Goal: Answer question/provide support

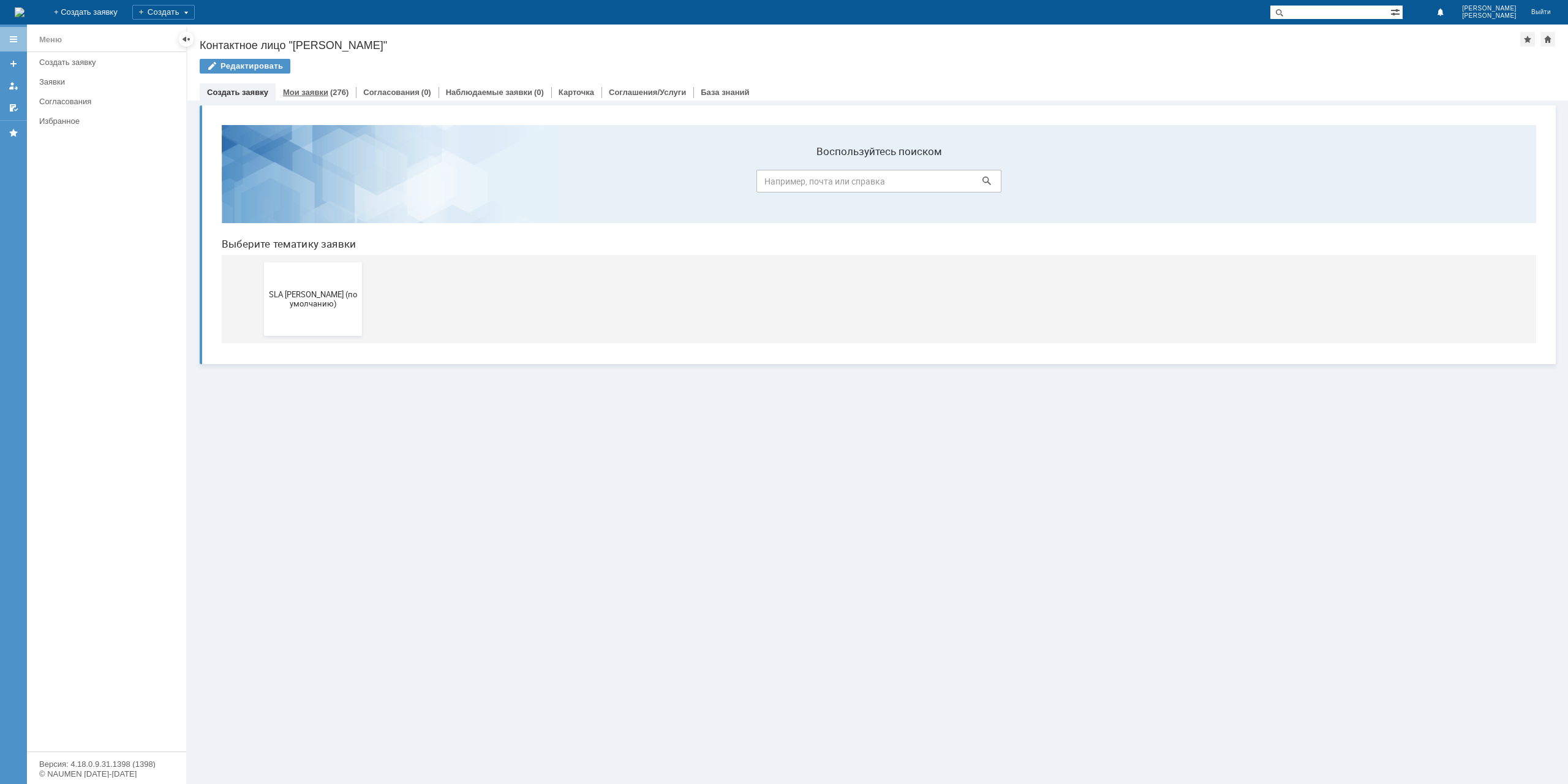
click at [300, 89] on link "Мои заявки" at bounding box center [306, 92] width 45 height 9
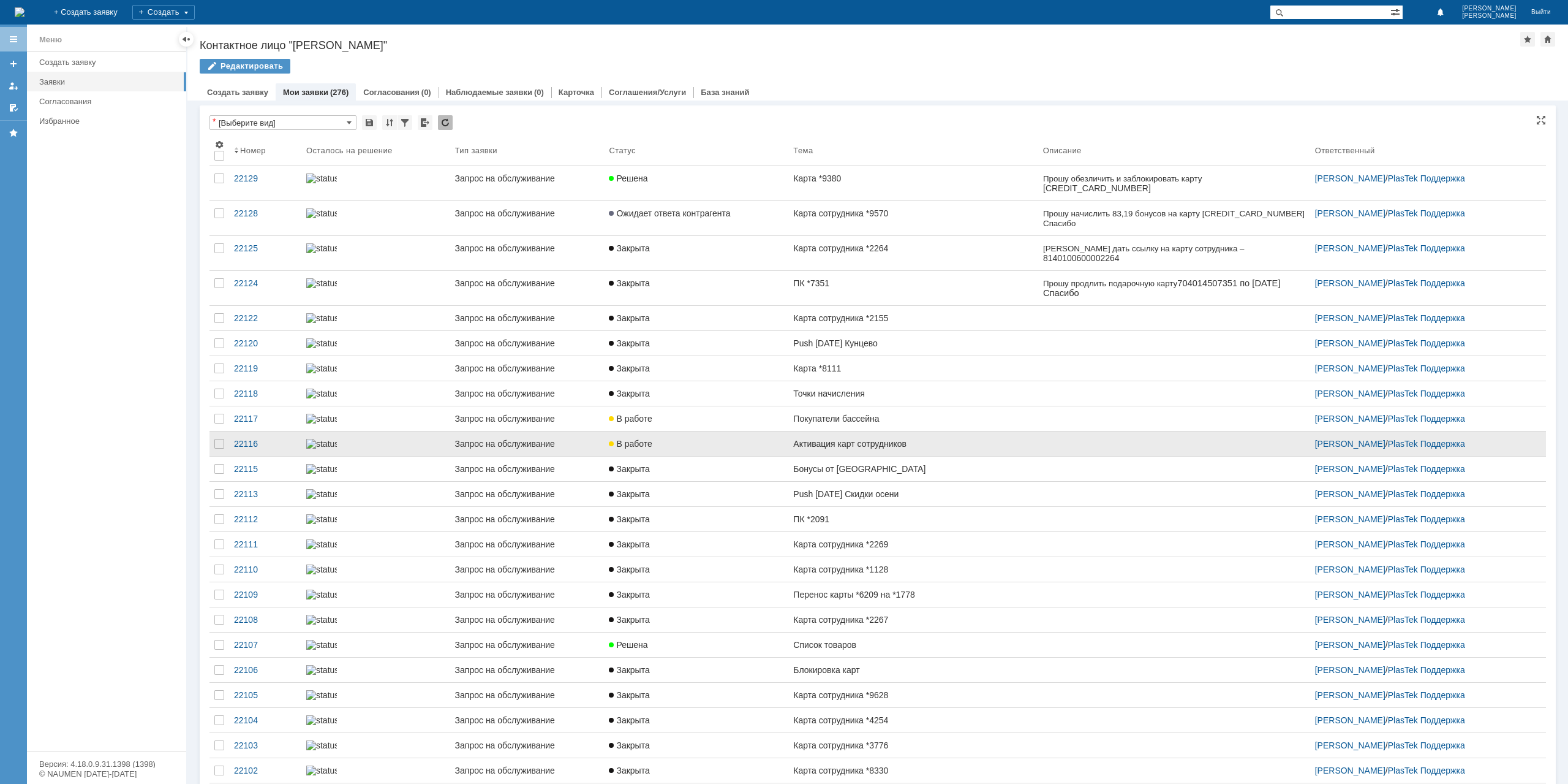
click at [928, 431] on link "Покупатели бассейна" at bounding box center [913, 418] width 250 height 24
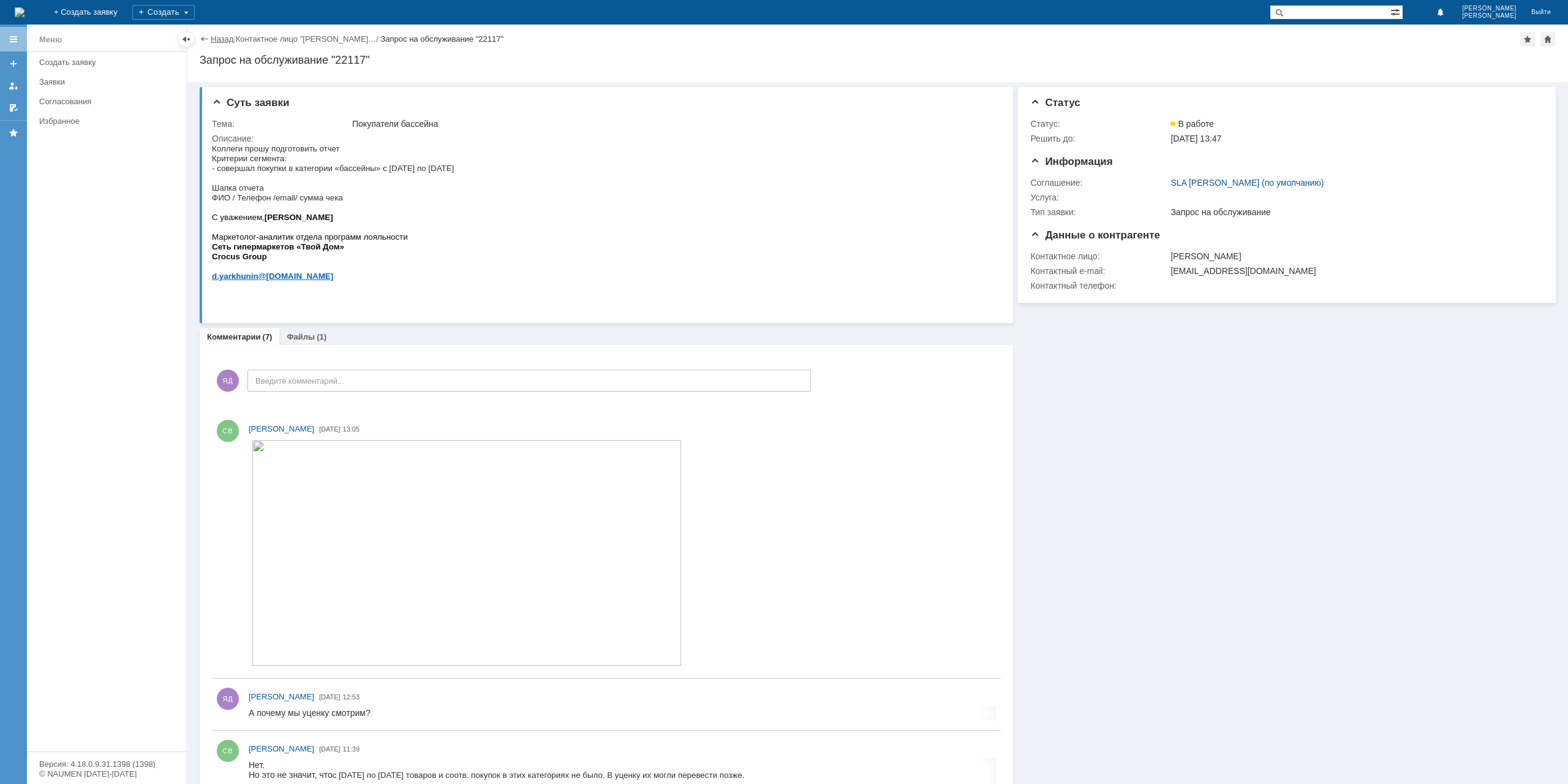
click at [218, 38] on link "Назад" at bounding box center [222, 38] width 22 height 9
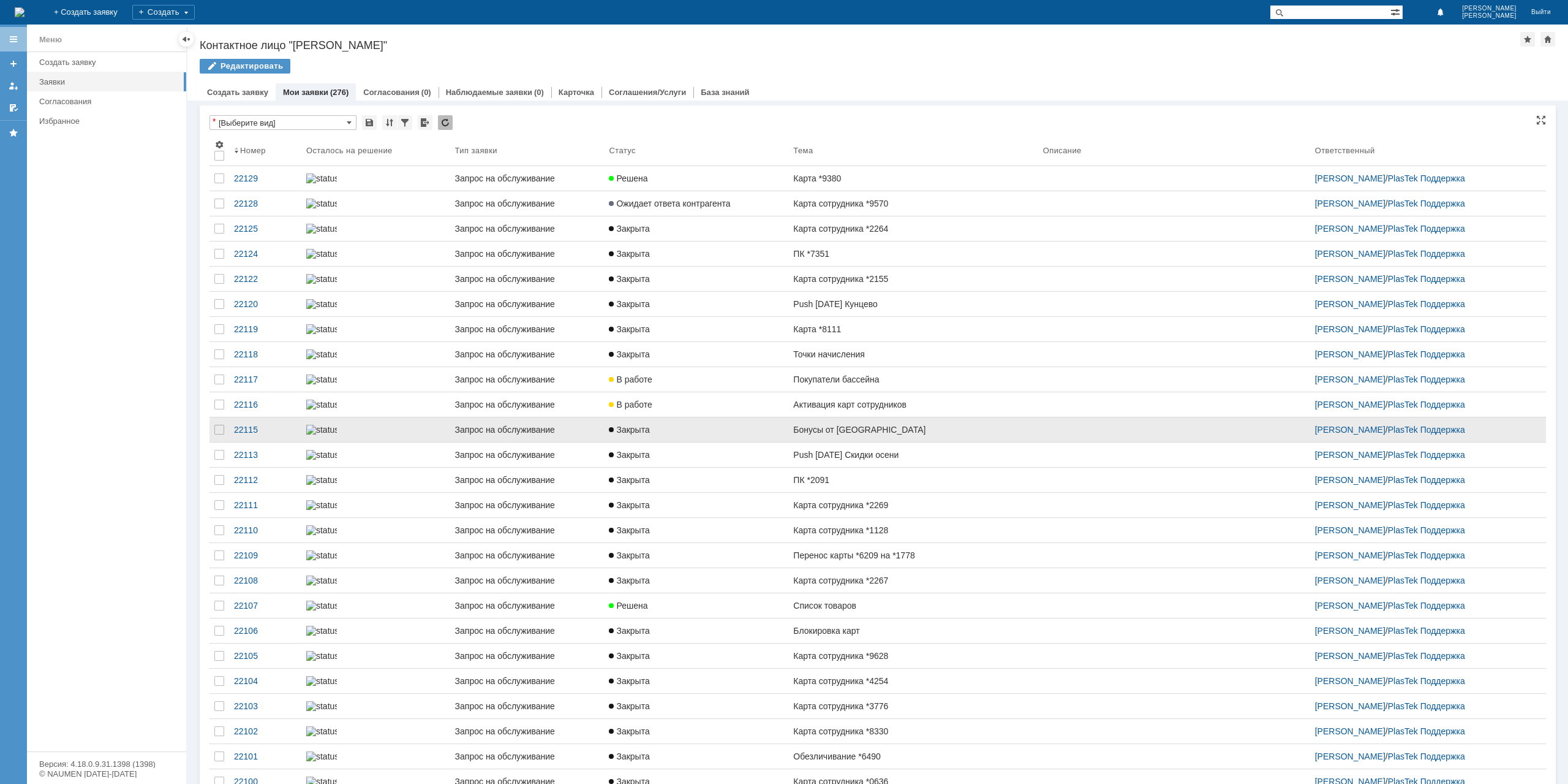
click at [888, 441] on link "Бонусы от [GEOGRAPHIC_DATA]" at bounding box center [913, 429] width 250 height 24
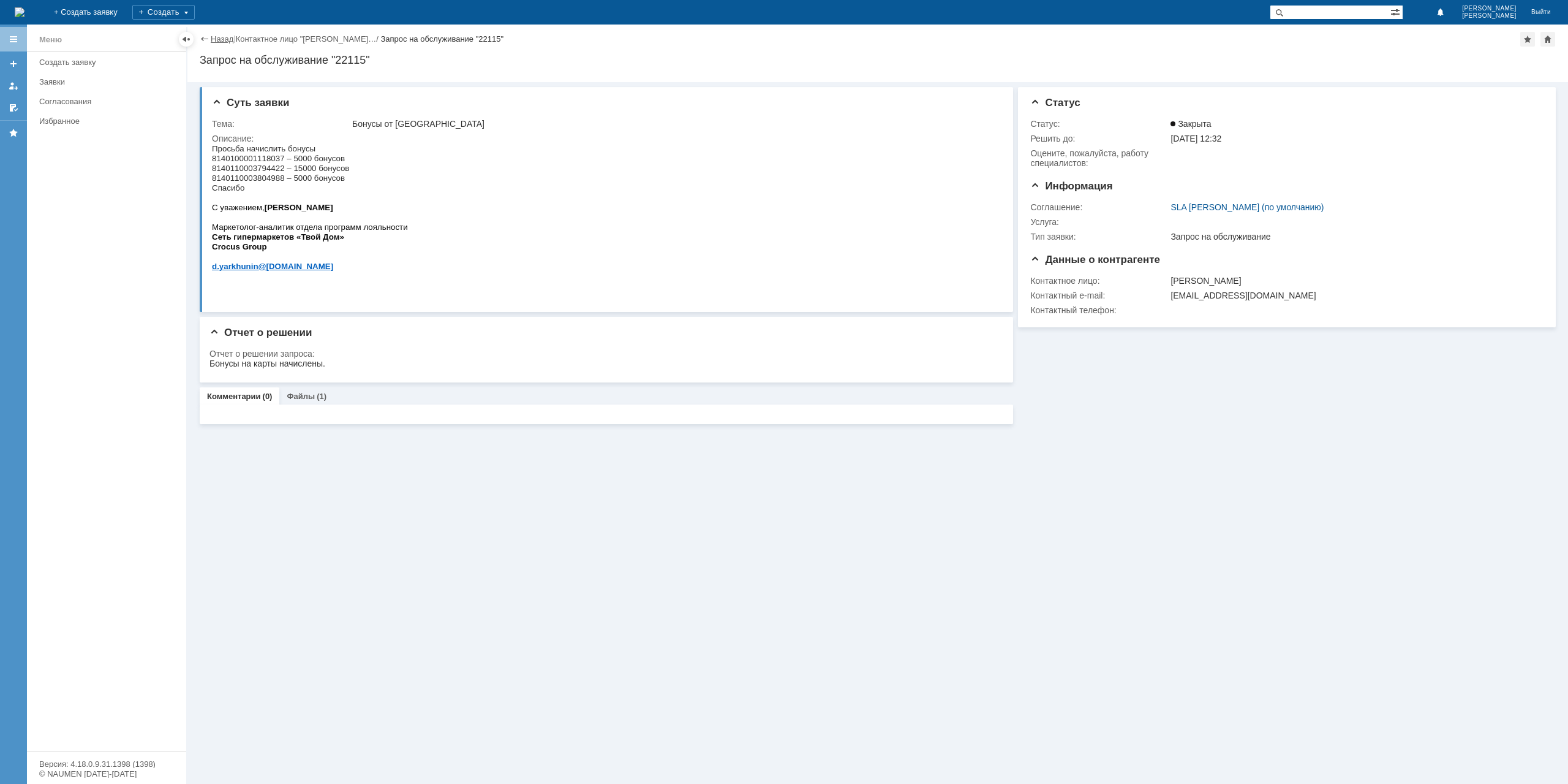
click at [219, 41] on link "Назад" at bounding box center [222, 38] width 22 height 9
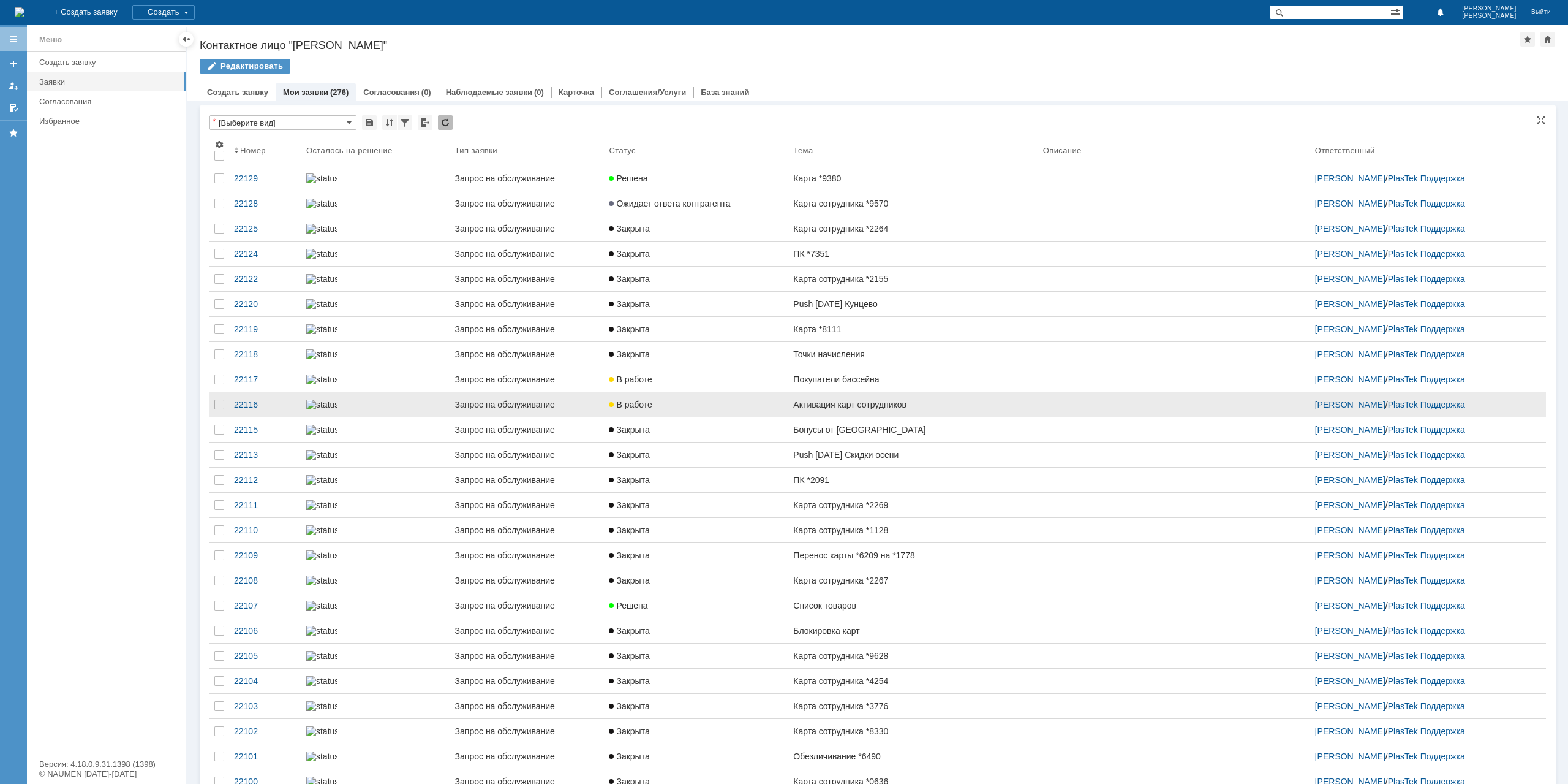
click at [890, 409] on div "Активация карт сотрудников" at bounding box center [913, 405] width 240 height 10
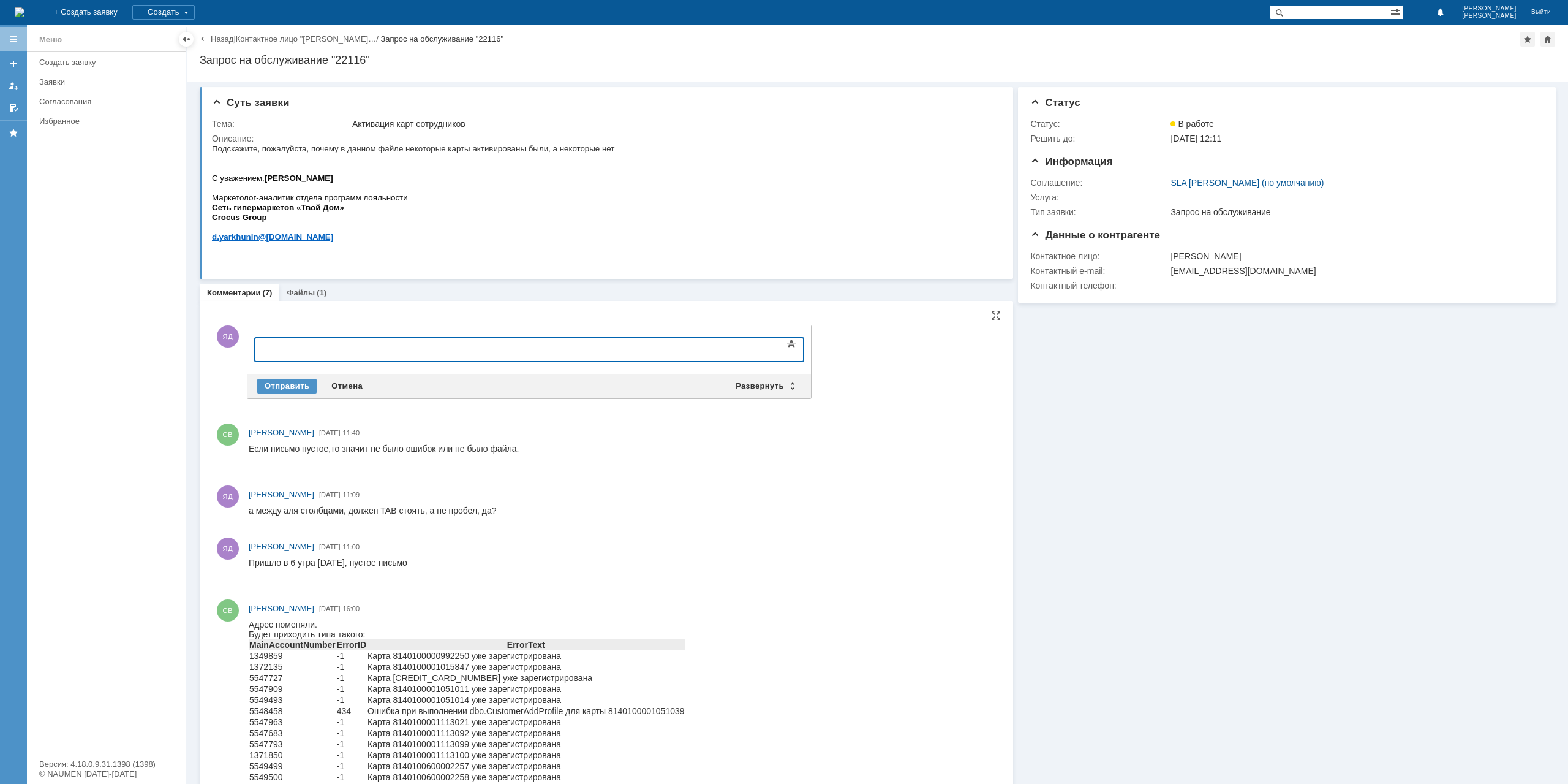
click at [307, 344] on div at bounding box center [355, 348] width 174 height 10
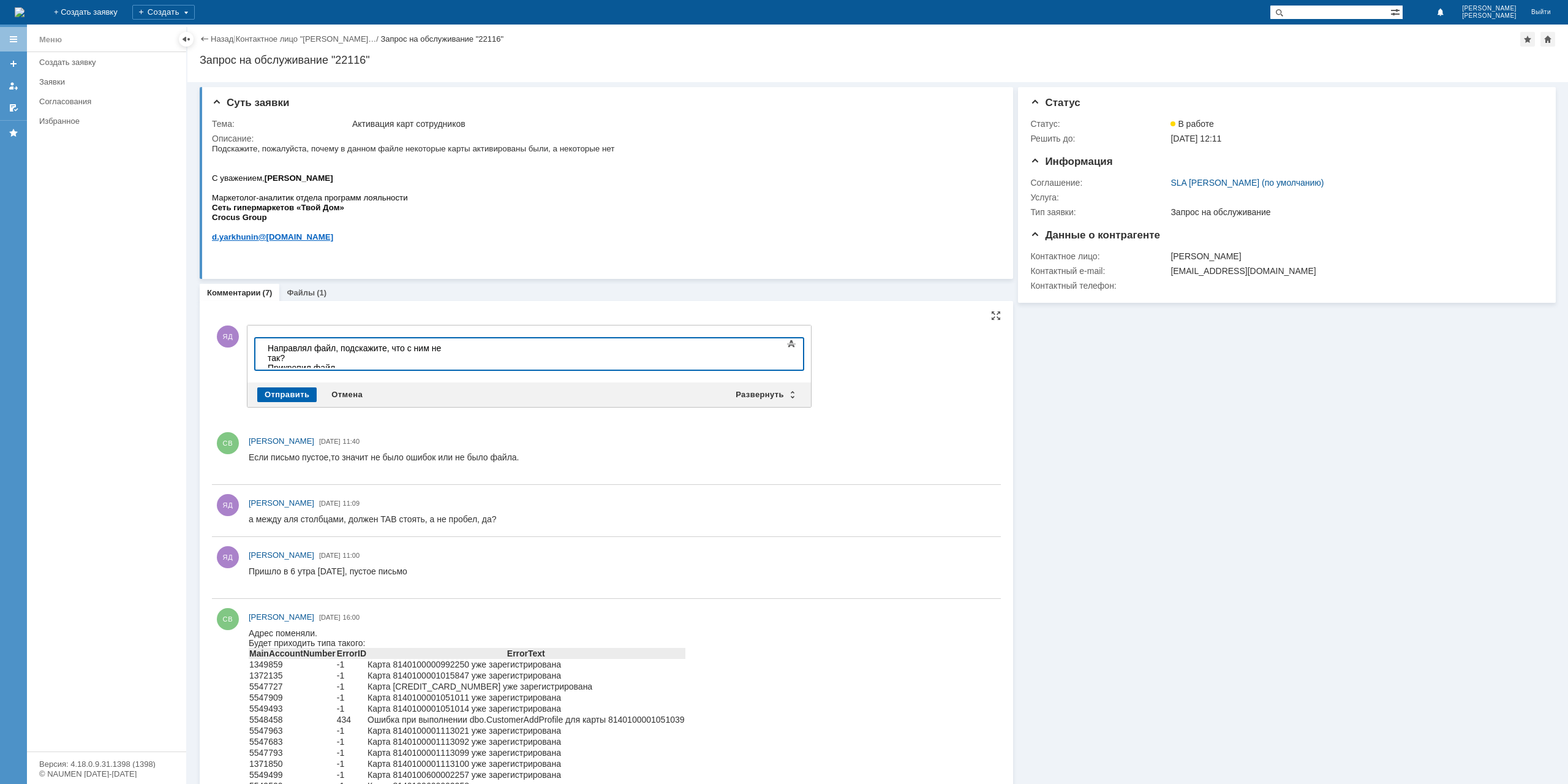
click at [295, 387] on div "Отправить" at bounding box center [286, 394] width 59 height 15
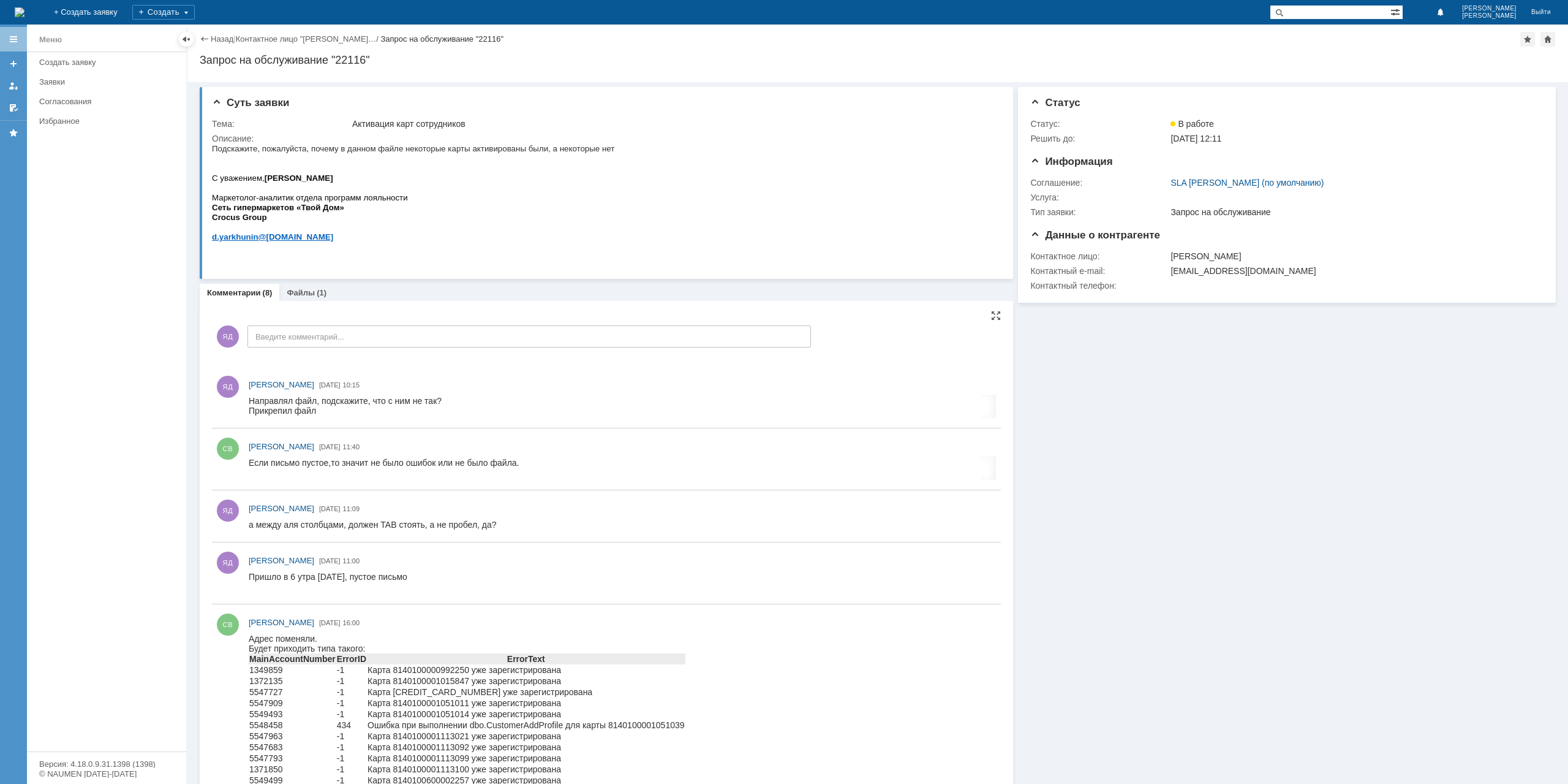
click at [309, 289] on link "Файлы" at bounding box center [300, 292] width 28 height 9
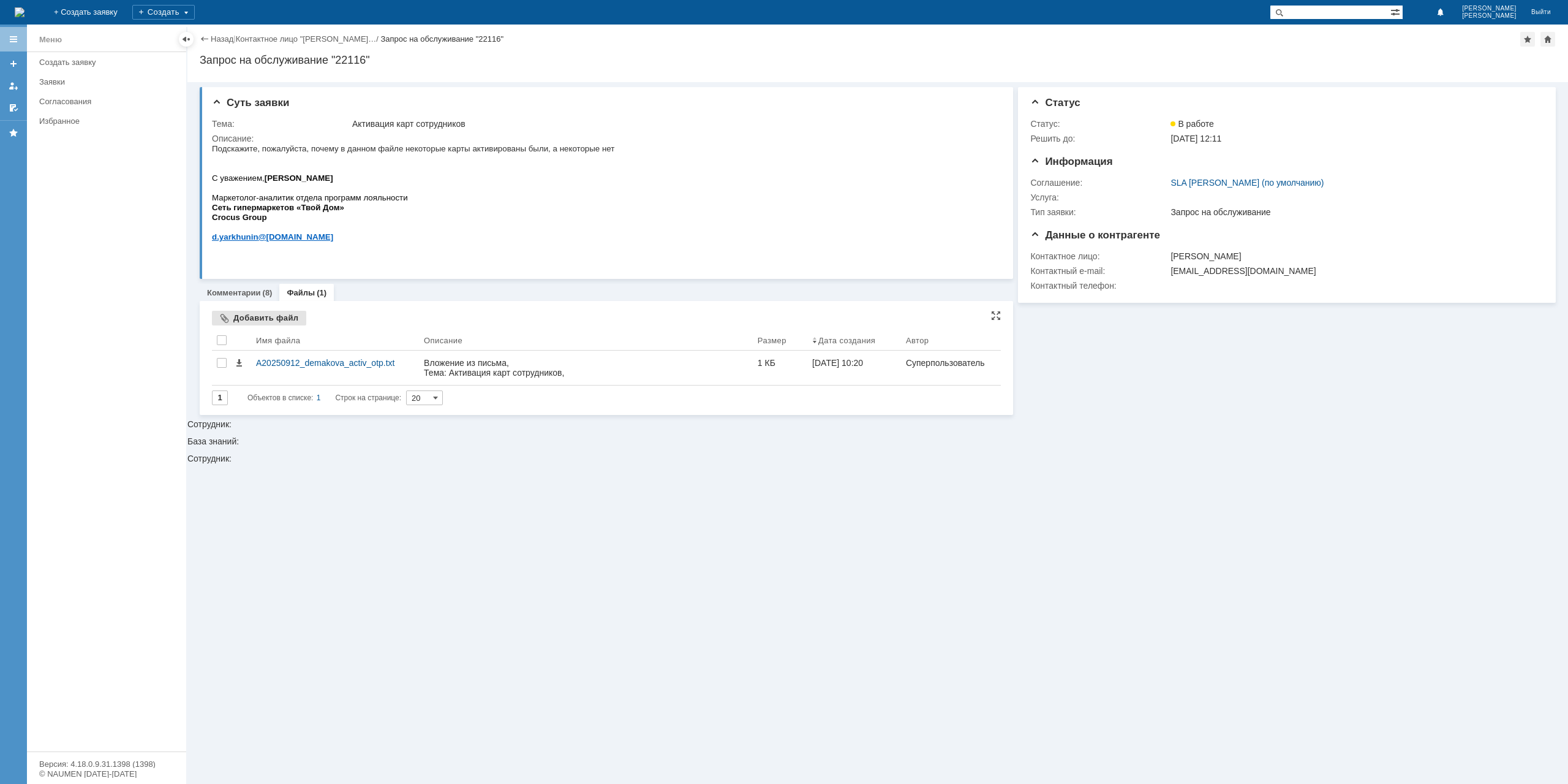
click at [247, 320] on div "Добавить файл" at bounding box center [259, 317] width 95 height 15
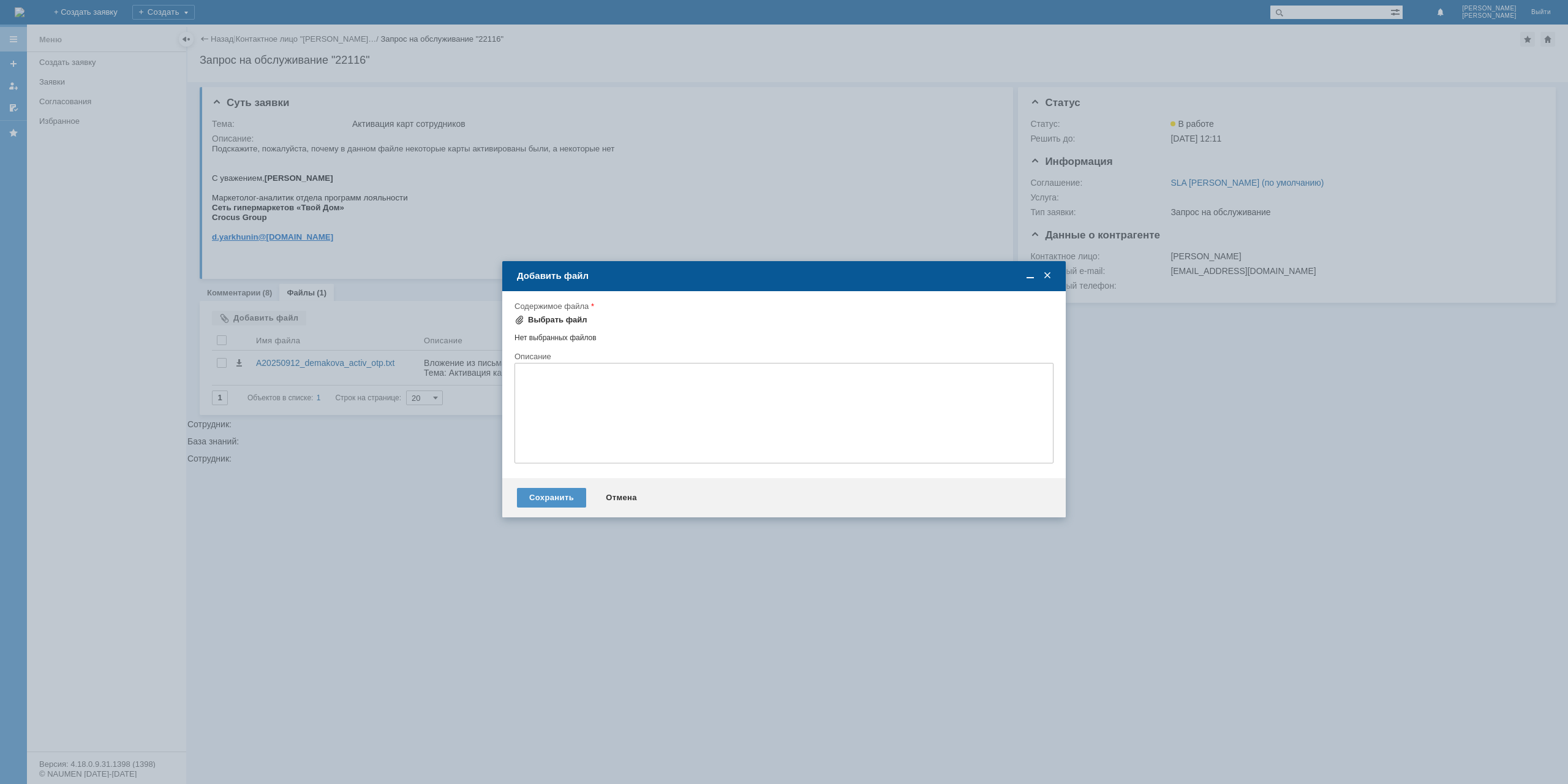
click at [562, 318] on div "Выбрать файл" at bounding box center [557, 319] width 59 height 10
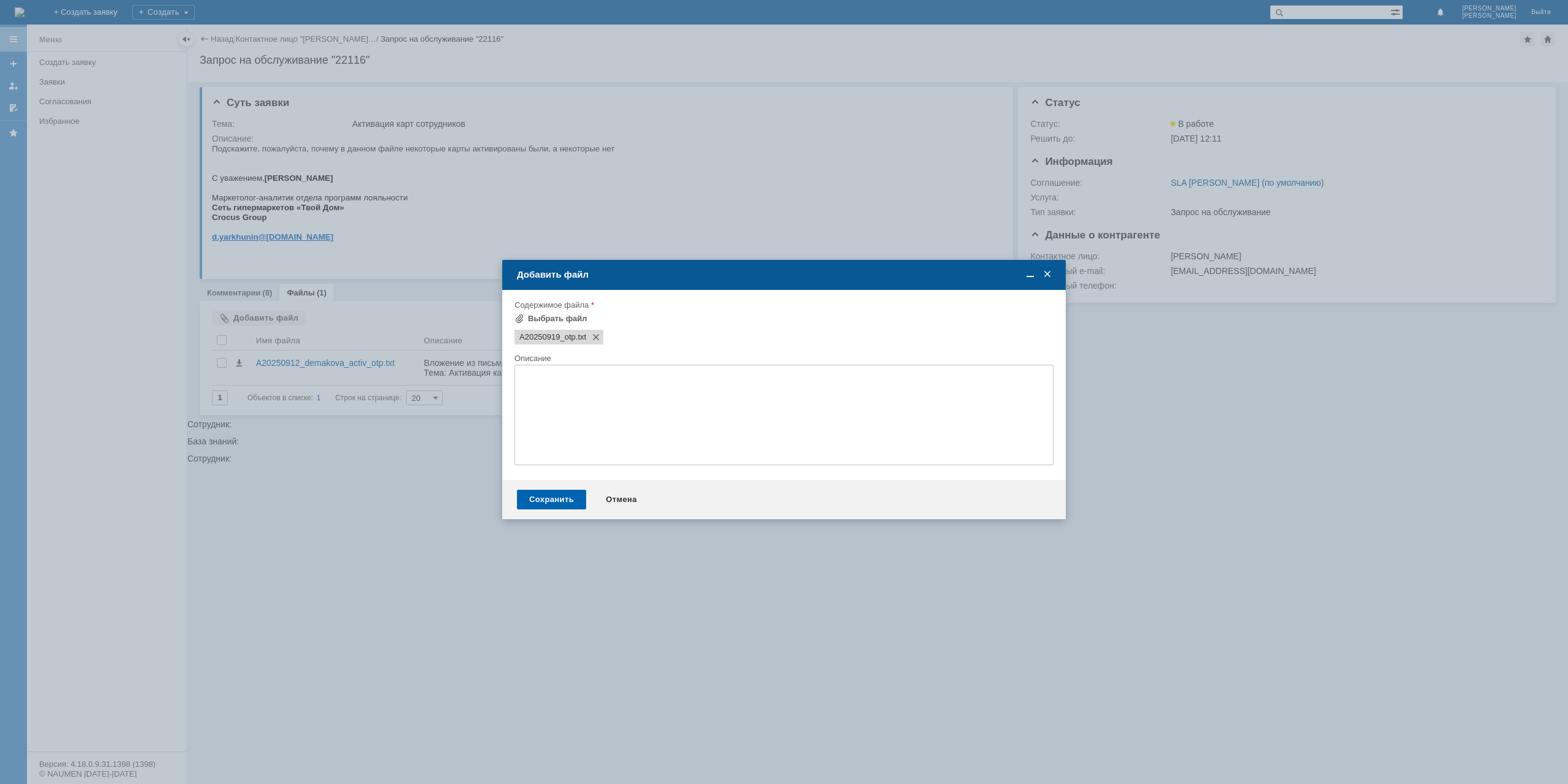
click at [563, 508] on div "Сохранить" at bounding box center [551, 499] width 70 height 19
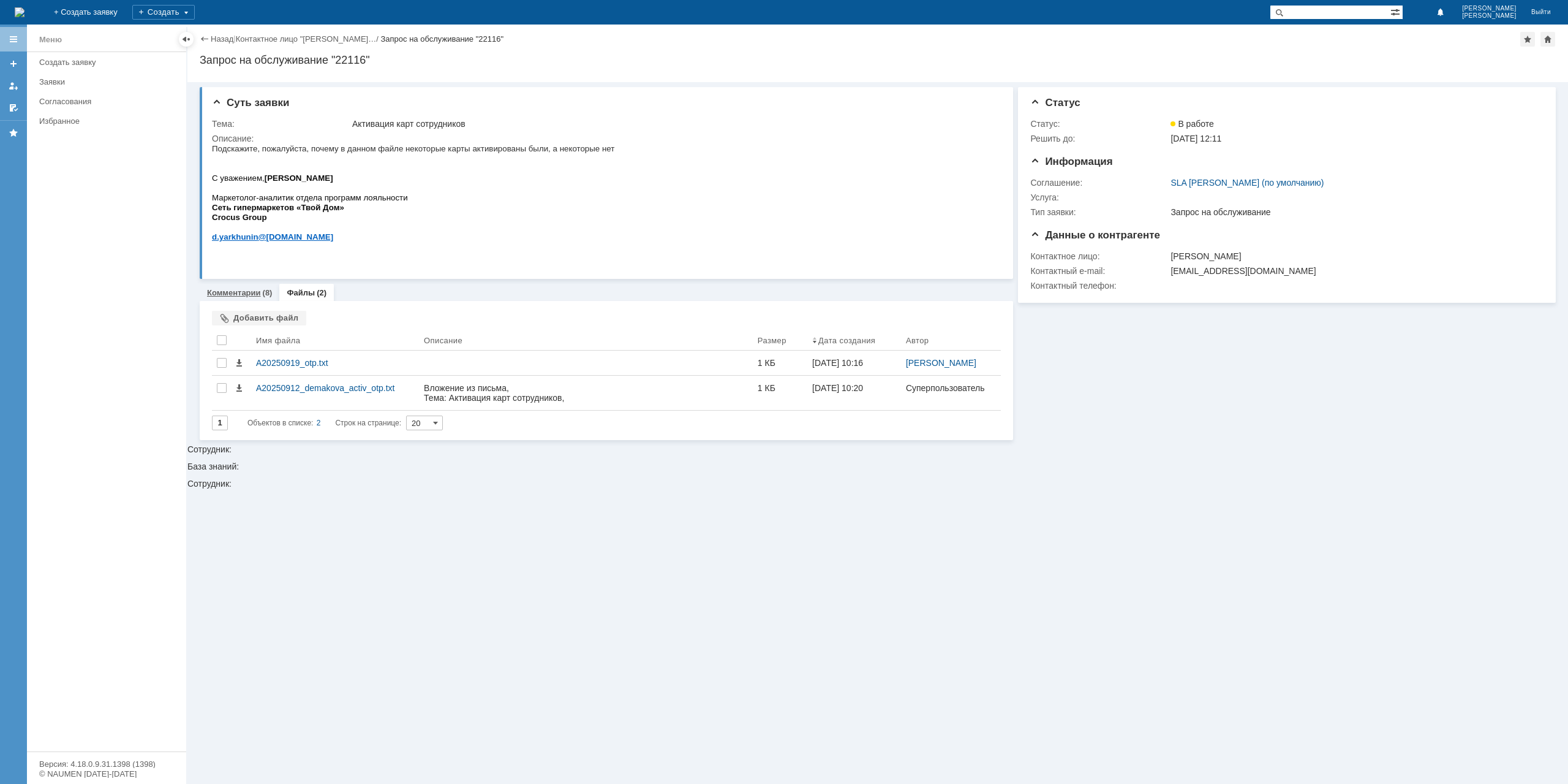
click at [258, 288] on link "Комментарии" at bounding box center [234, 292] width 54 height 9
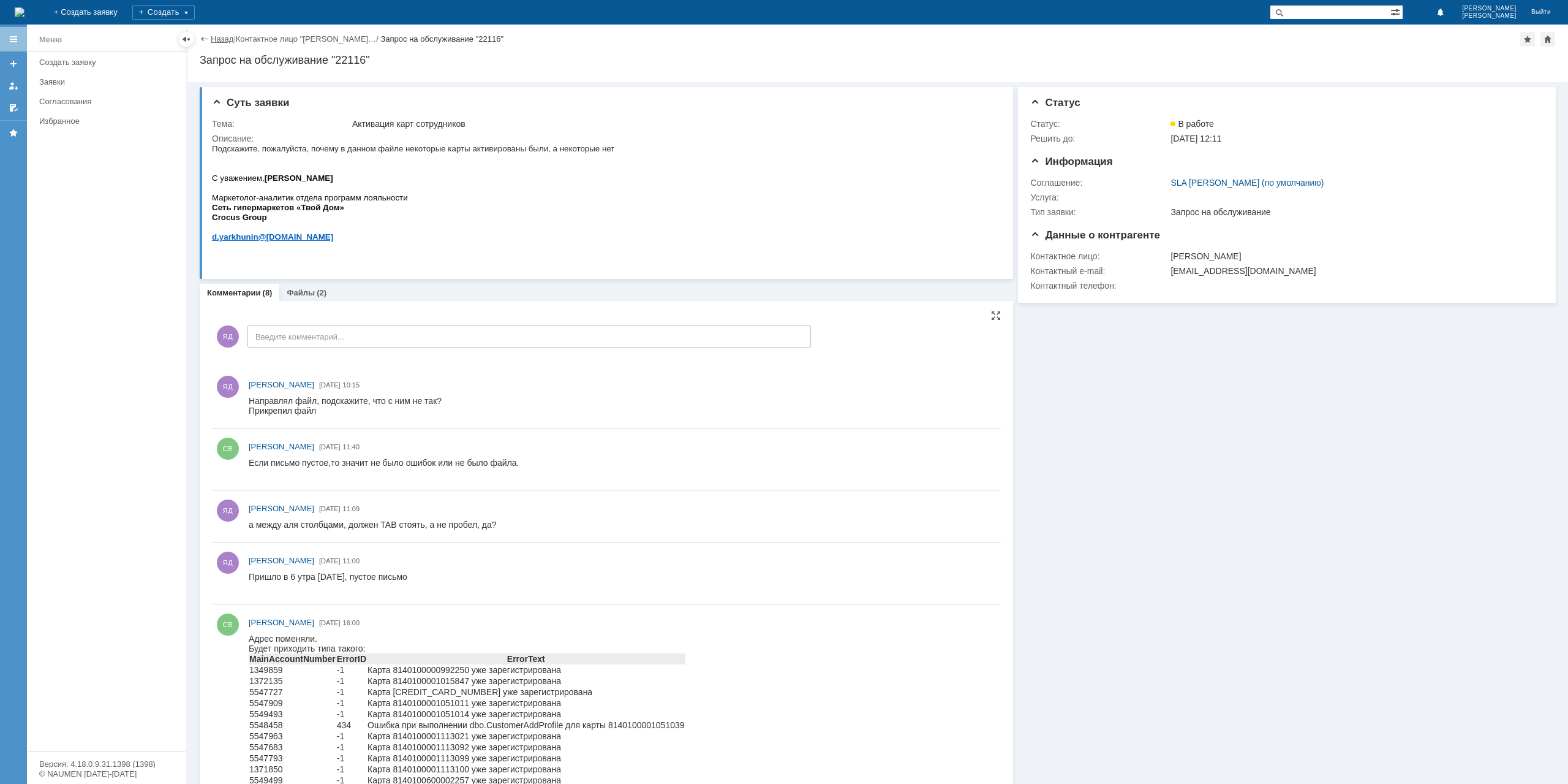
click at [223, 41] on link "Назад" at bounding box center [222, 38] width 22 height 9
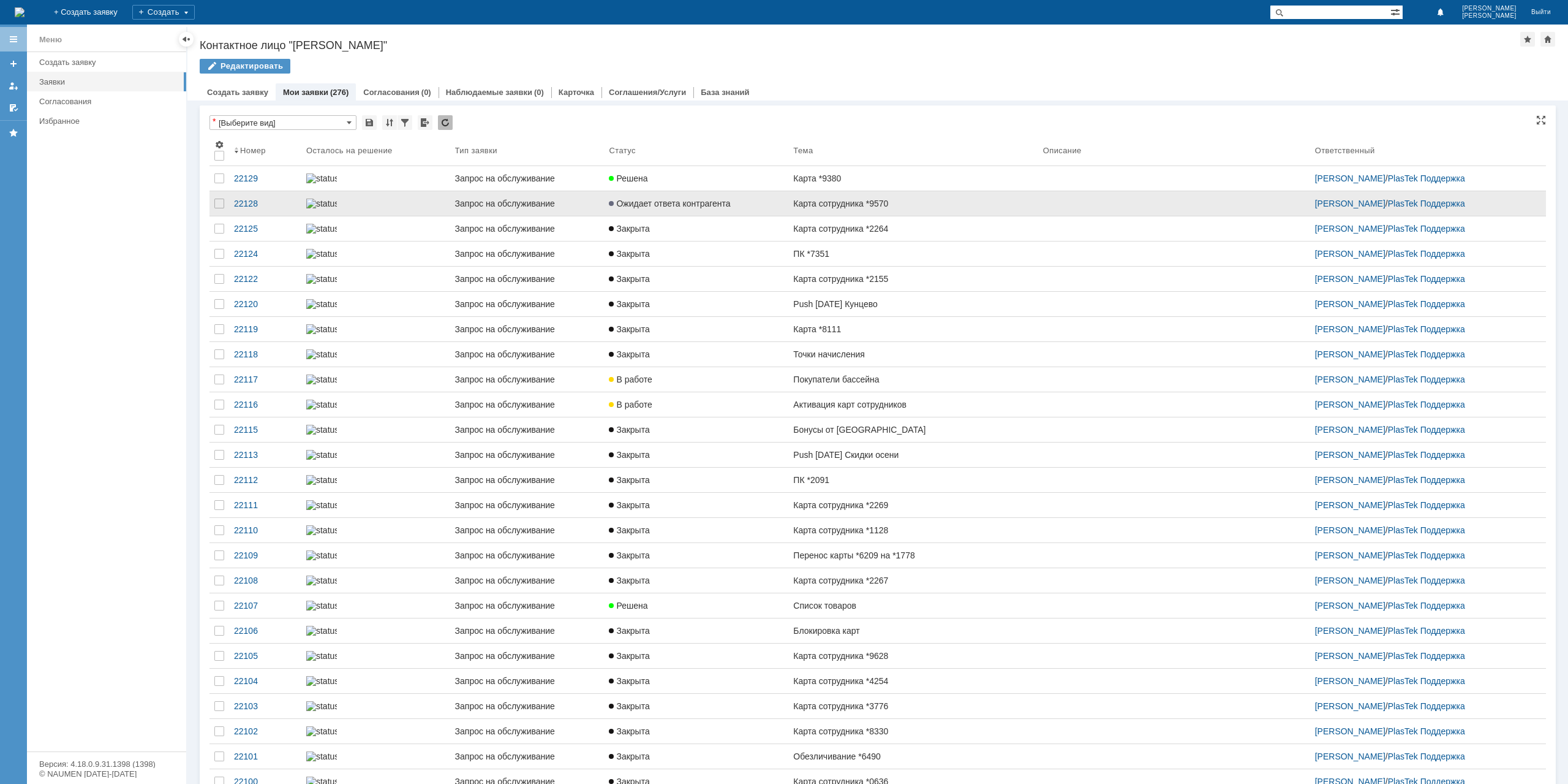
click at [902, 216] on link "Карта сотрудника *9570" at bounding box center [913, 203] width 250 height 24
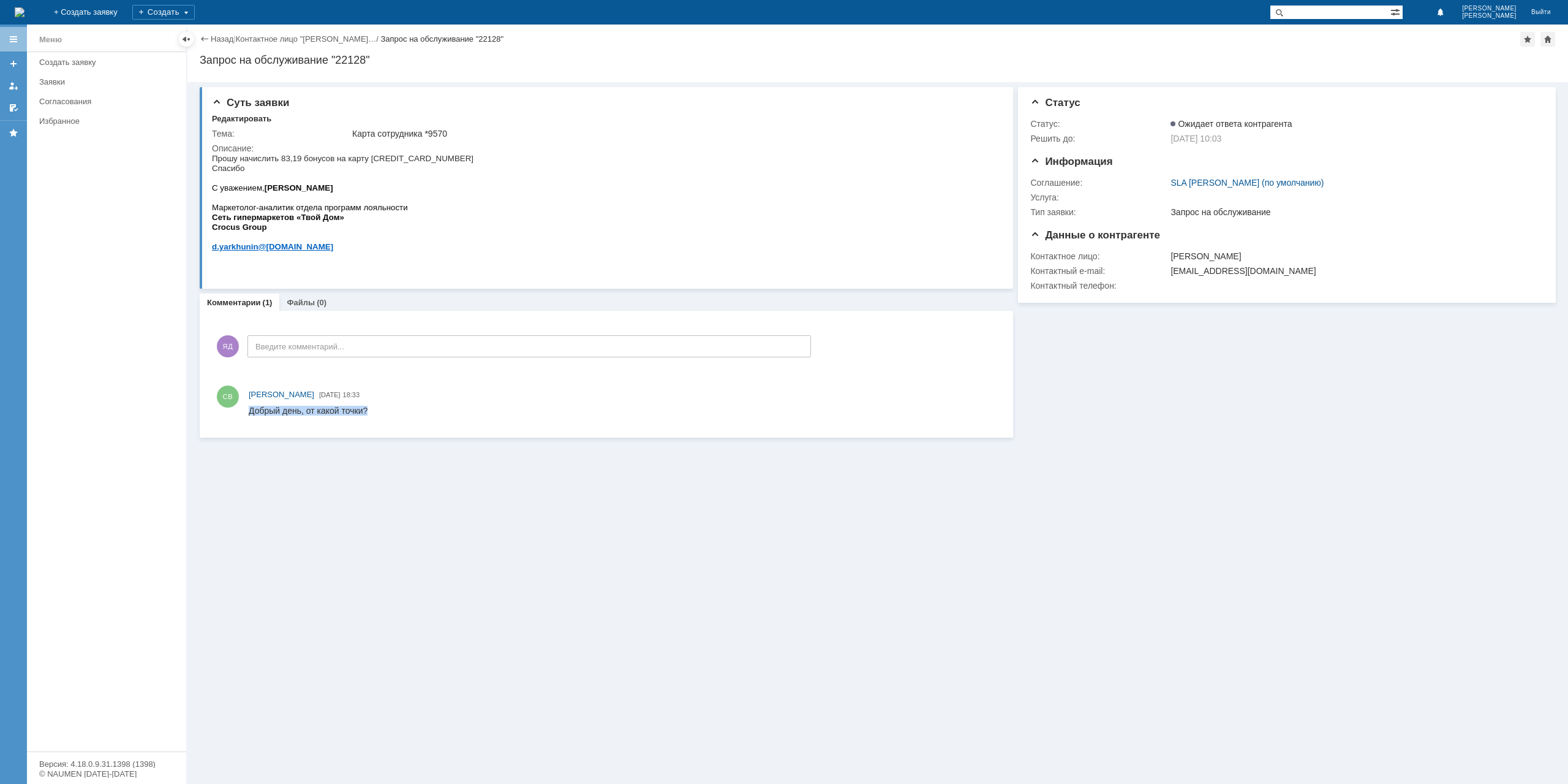
drag, startPoint x: 375, startPoint y: 408, endPoint x: 232, endPoint y: 413, distance: 143.1
click at [249, 413] on html "Добрый день, от какой точки?" at bounding box center [622, 410] width 747 height 11
click at [414, 413] on html "Добрый день, от какой точки?" at bounding box center [622, 410] width 747 height 11
drag, startPoint x: 266, startPoint y: 417, endPoint x: 151, endPoint y: 420, distance: 115.0
click at [249, 417] on html "Добрый день, от какой точки?" at bounding box center [622, 410] width 747 height 11
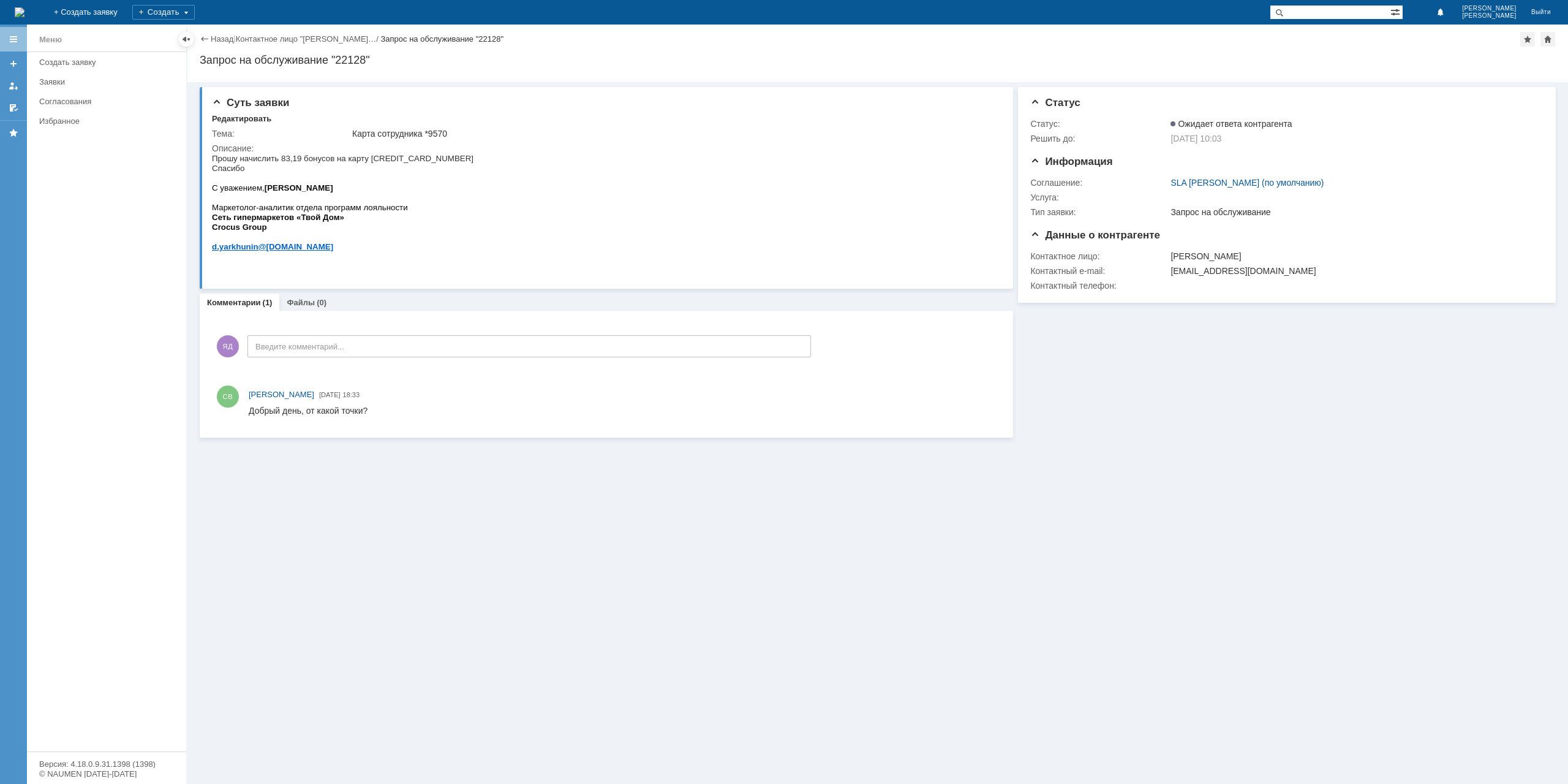
click at [397, 415] on html "Добрый день, от какой точки?" at bounding box center [622, 410] width 747 height 11
drag, startPoint x: 379, startPoint y: 415, endPoint x: 518, endPoint y: 825, distance: 432.9
click at [249, 417] on html "Добрый день, от какой точки?" at bounding box center [622, 410] width 747 height 11
click at [450, 416] on div at bounding box center [622, 410] width 747 height 15
drag, startPoint x: 456, startPoint y: 414, endPoint x: 248, endPoint y: 415, distance: 208.0
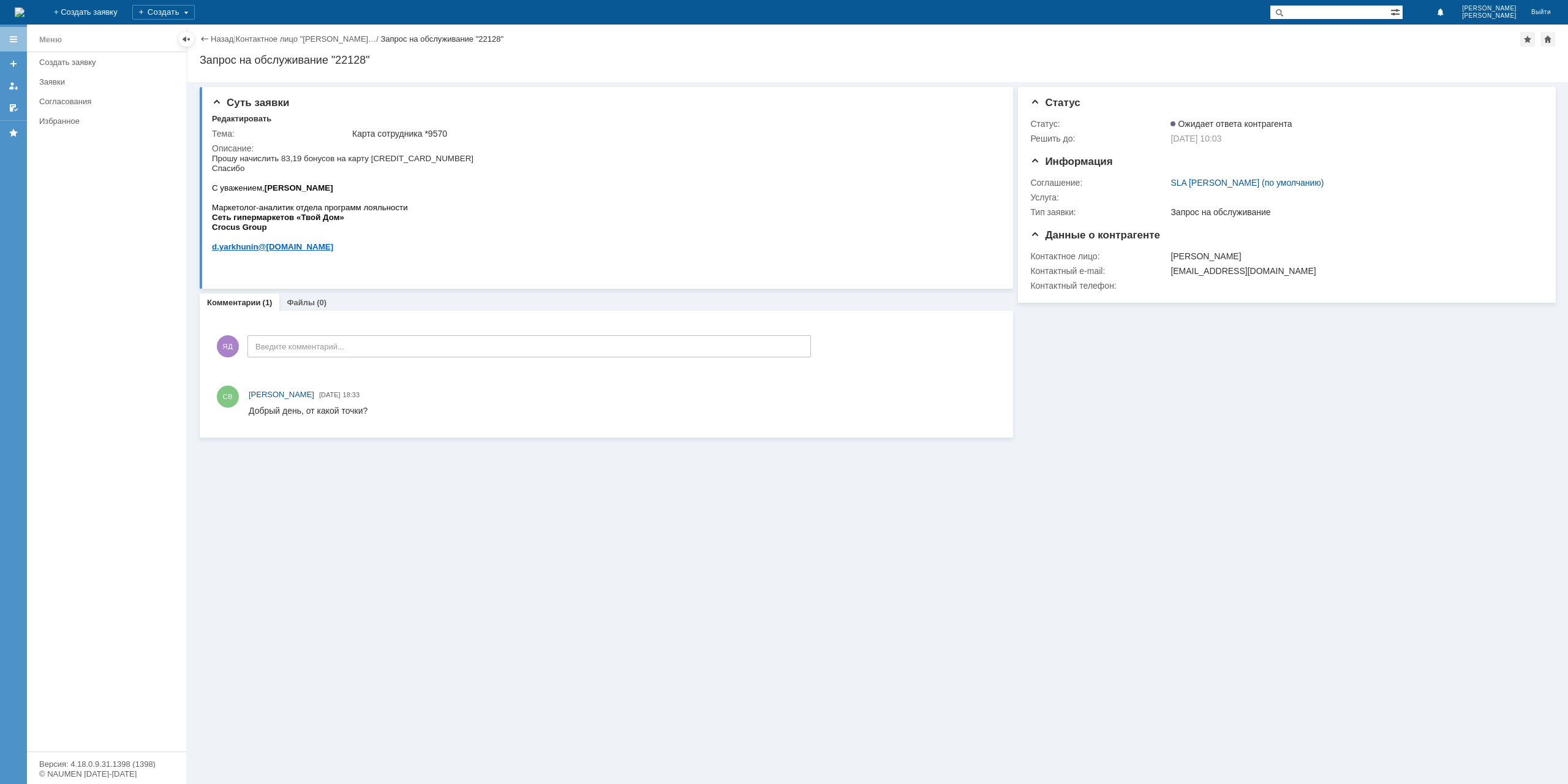
click at [249, 415] on html "Добрый день, от какой точки?" at bounding box center [622, 410] width 747 height 11
click at [483, 408] on html "Добрый день, от какой точки?" at bounding box center [622, 410] width 747 height 11
drag, startPoint x: 157, startPoint y: 411, endPoint x: 68, endPoint y: 415, distance: 89.1
click at [249, 415] on html "Добрый день, от какой точки?" at bounding box center [622, 410] width 747 height 11
click at [402, 409] on html "Добрый день, от какой точки?" at bounding box center [622, 410] width 747 height 11
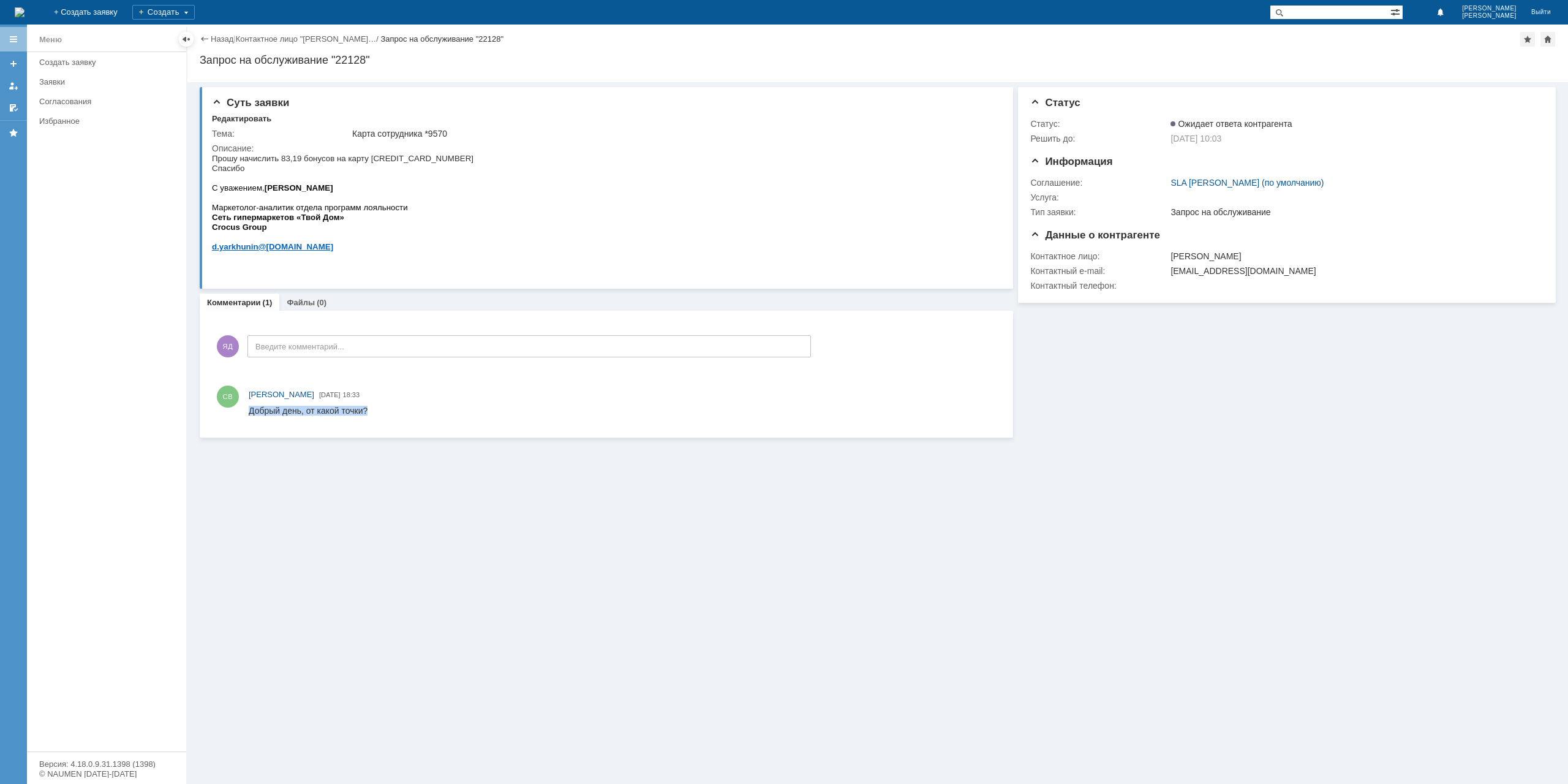
drag, startPoint x: 402, startPoint y: 409, endPoint x: 45, endPoint y: 418, distance: 357.1
click at [249, 417] on html "Добрый день, от какой точки?" at bounding box center [622, 410] width 747 height 11
drag, startPoint x: 399, startPoint y: 402, endPoint x: 68, endPoint y: 6, distance: 516.1
click at [399, 402] on div "СВ Сидоров Вадим 19.09.2025 18:33" at bounding box center [606, 402] width 788 height 42
click at [411, 156] on span "Прошу начислить 83,19 бонусов на карту 8140100001109570 Спасибо" at bounding box center [342, 164] width 261 height 19
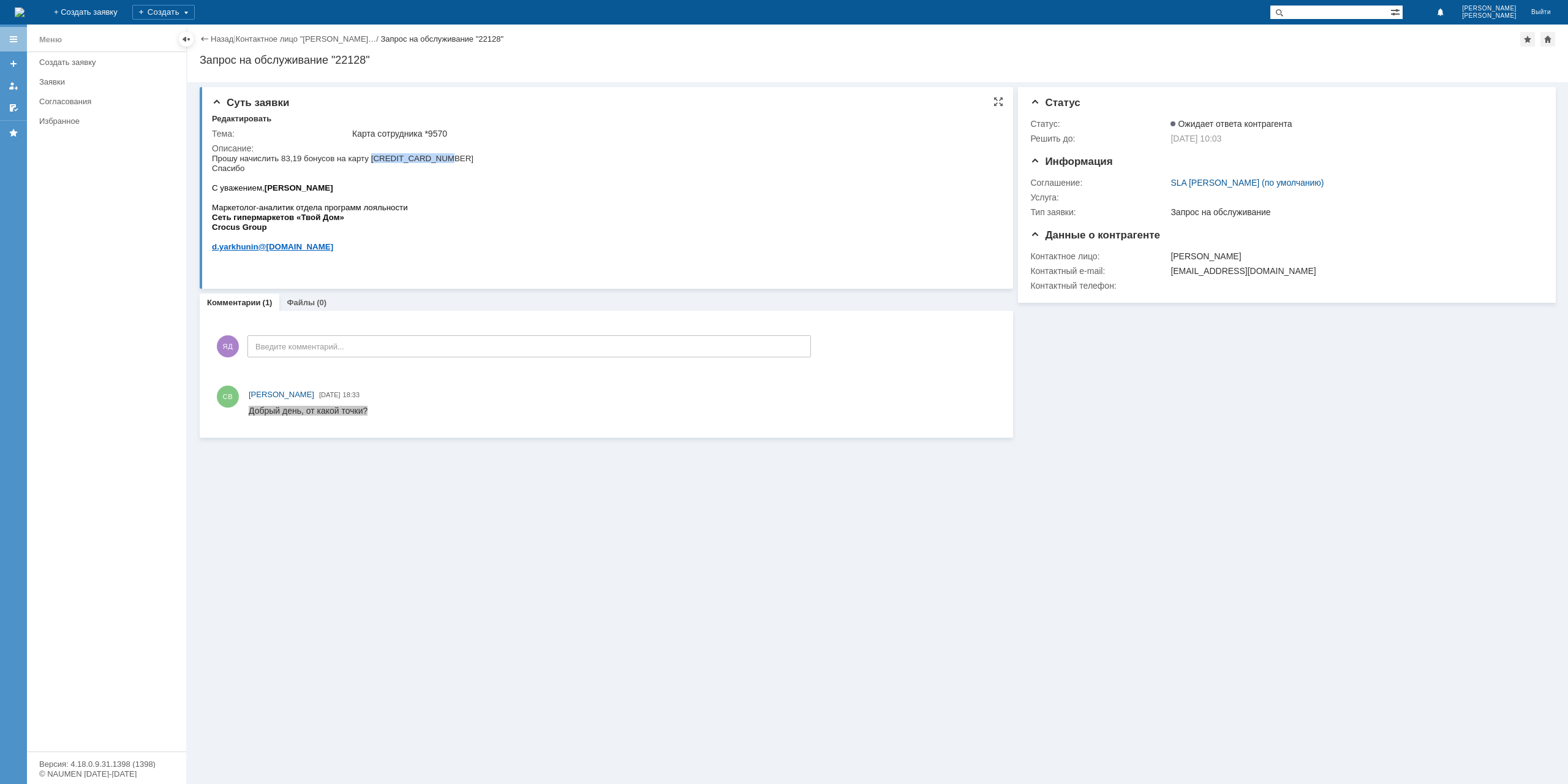
click at [411, 156] on span "Прошу начислить 83,19 бонусов на карту 8140100001109570 Спасибо" at bounding box center [342, 164] width 261 height 19
copy span "8140100001109570"
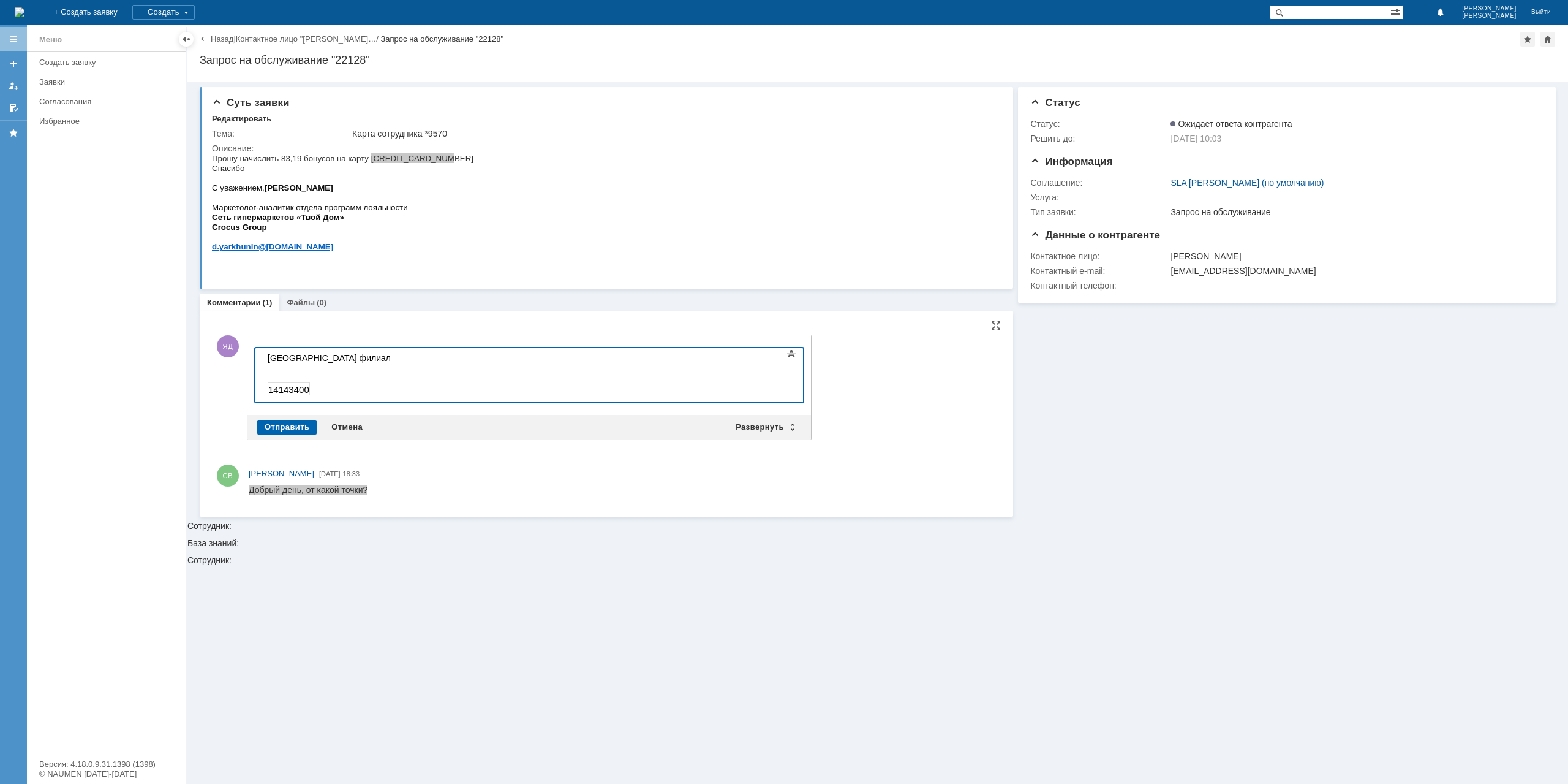
click at [289, 423] on div "Отправить" at bounding box center [286, 427] width 59 height 15
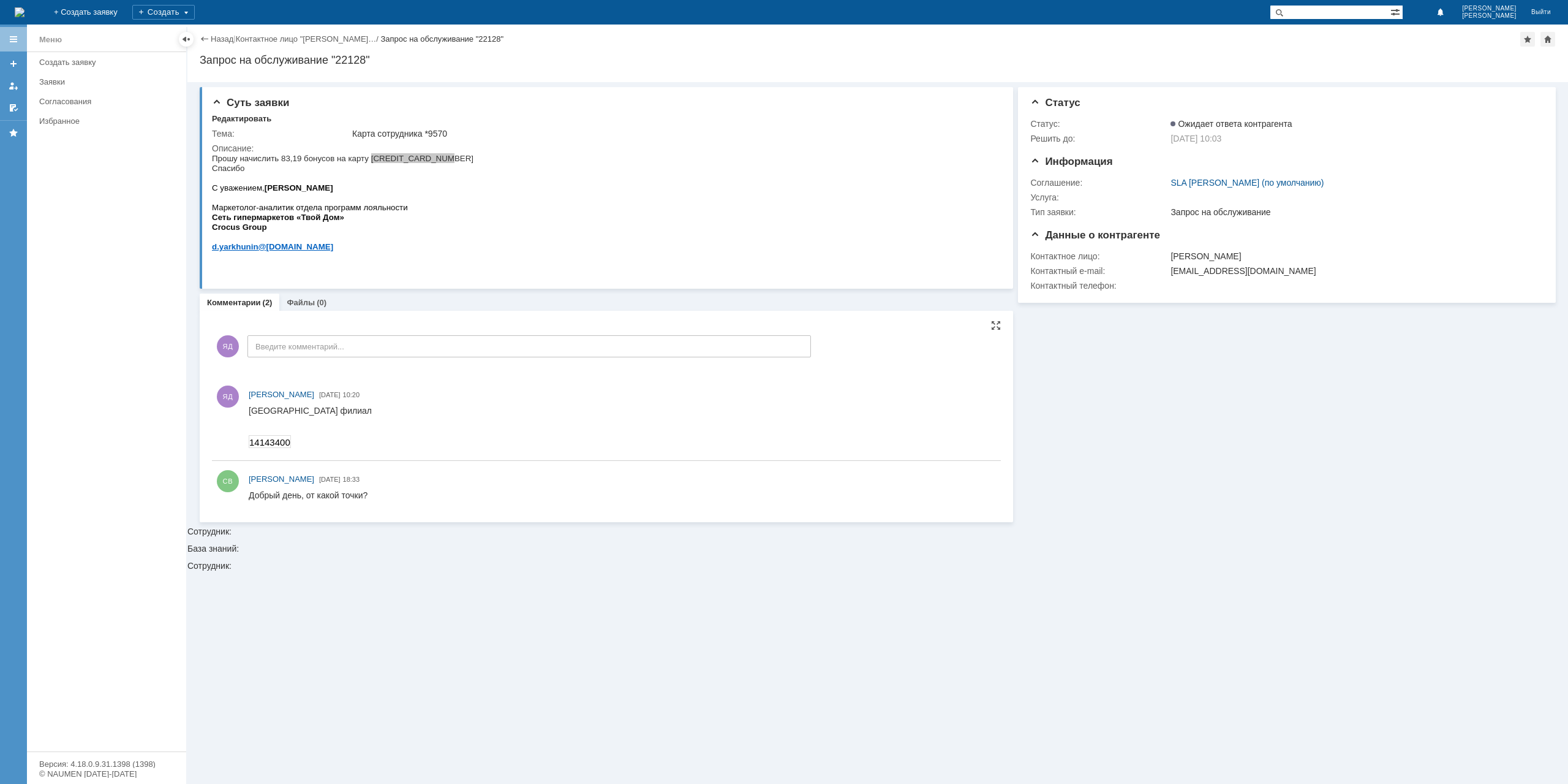
click at [222, 45] on div "Назад | Контактное лицо "Ярхунин Денис… / Запрос на обслуживание "22128"" at bounding box center [877, 39] width 1356 height 15
click at [224, 39] on link "Назад" at bounding box center [222, 38] width 22 height 9
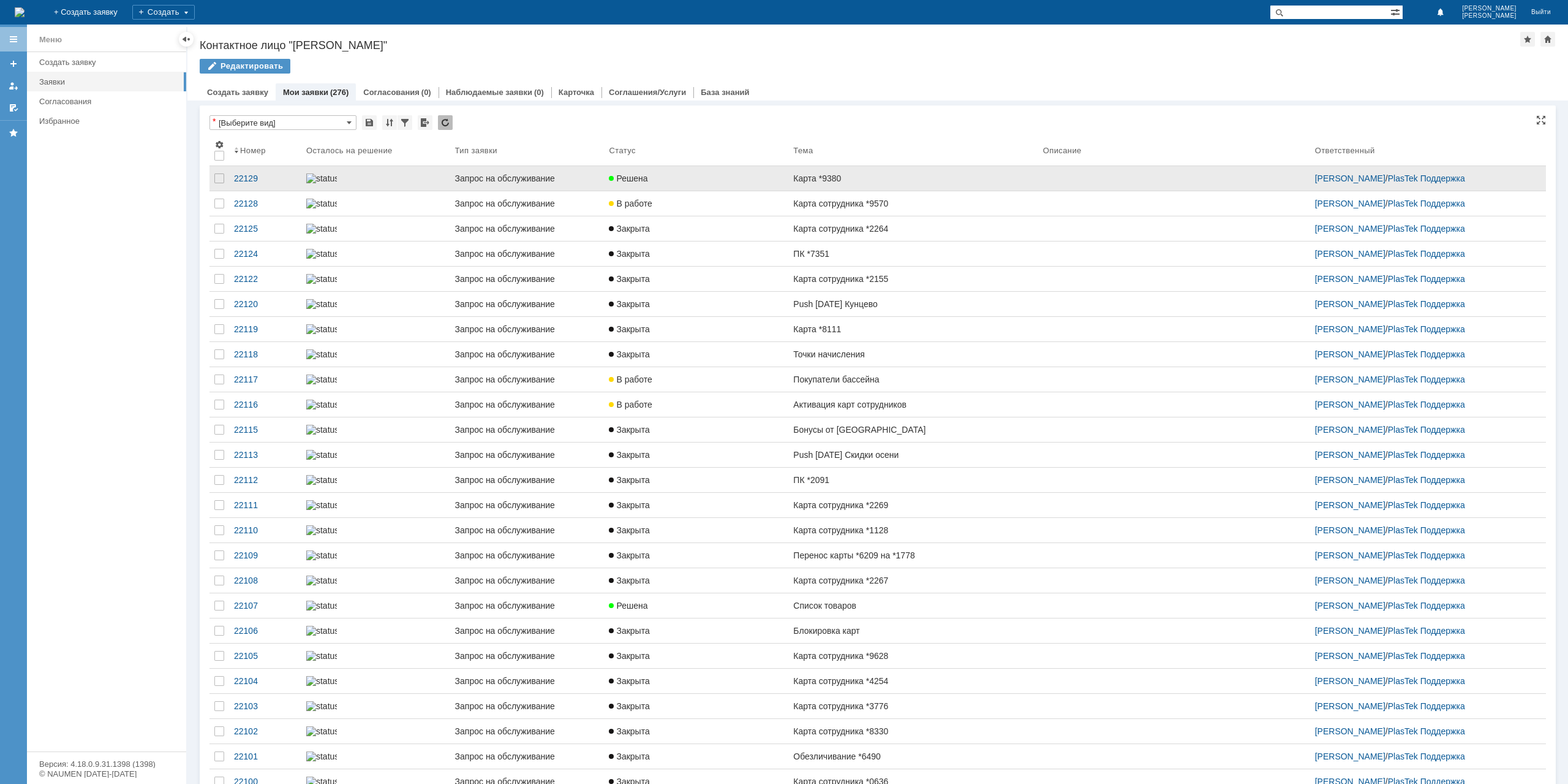
click at [749, 182] on div "Решена" at bounding box center [695, 178] width 174 height 10
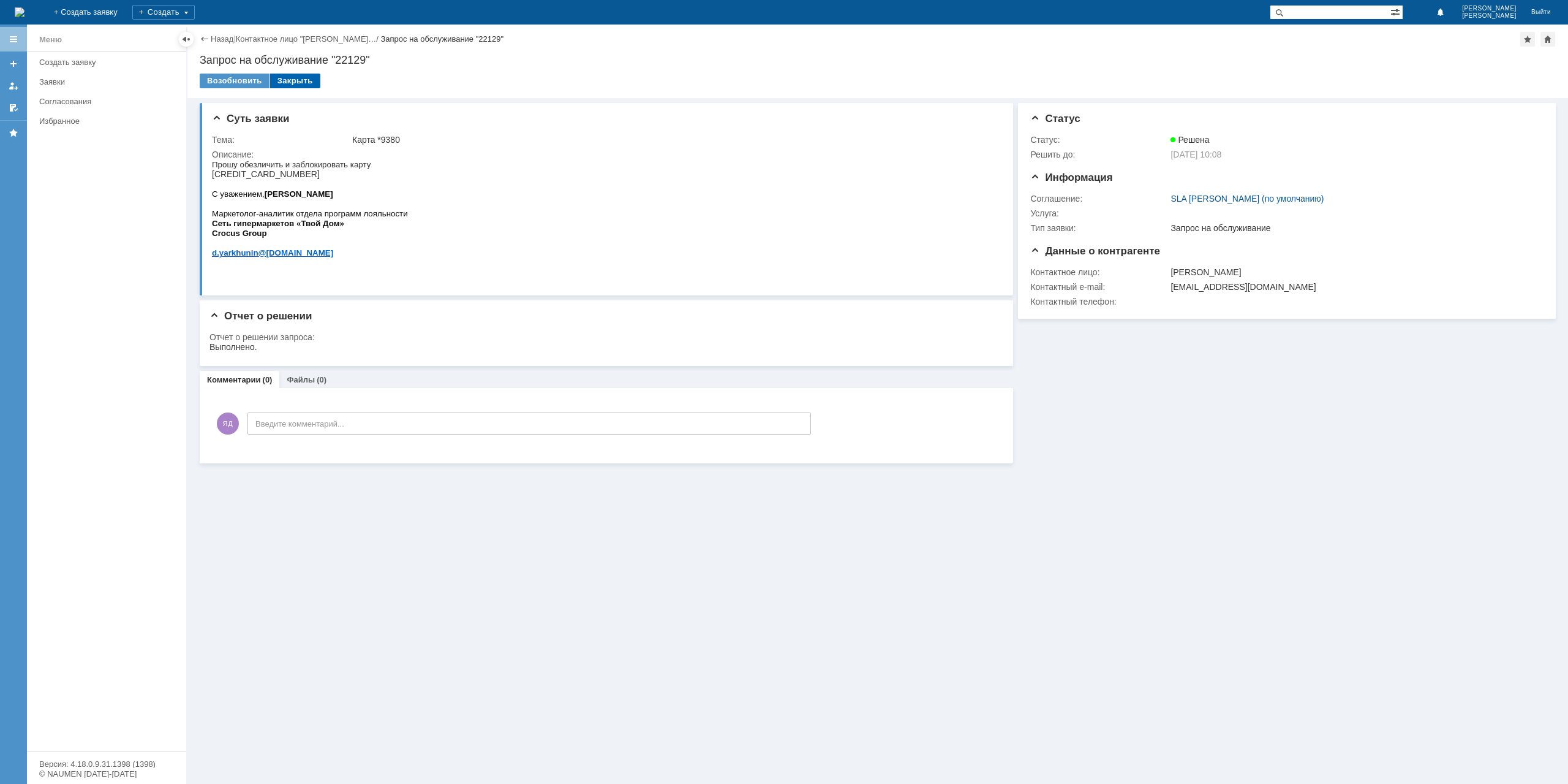
click at [296, 79] on div "Закрыть" at bounding box center [295, 80] width 50 height 15
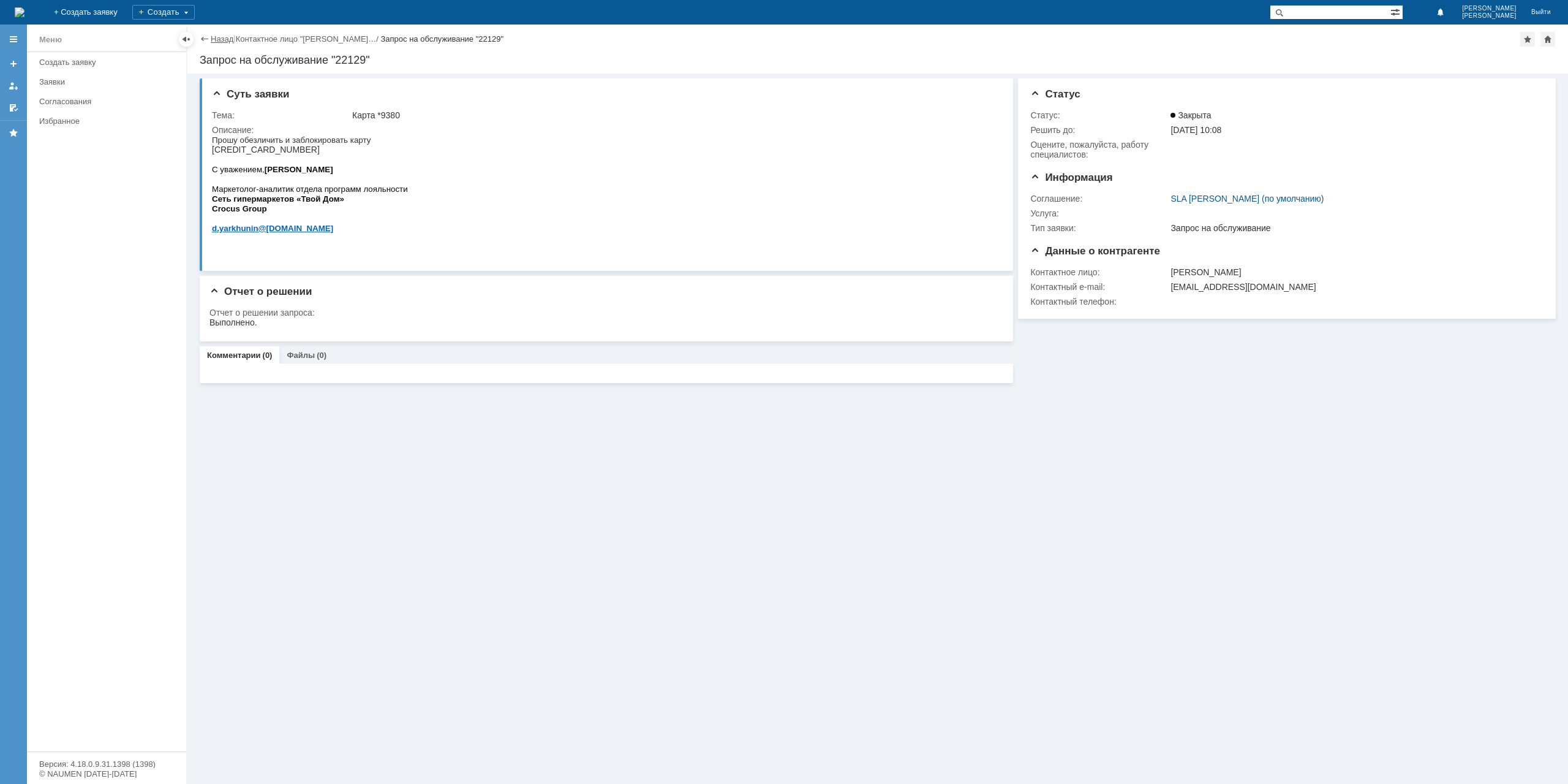
click at [217, 39] on link "Назад" at bounding box center [222, 38] width 22 height 9
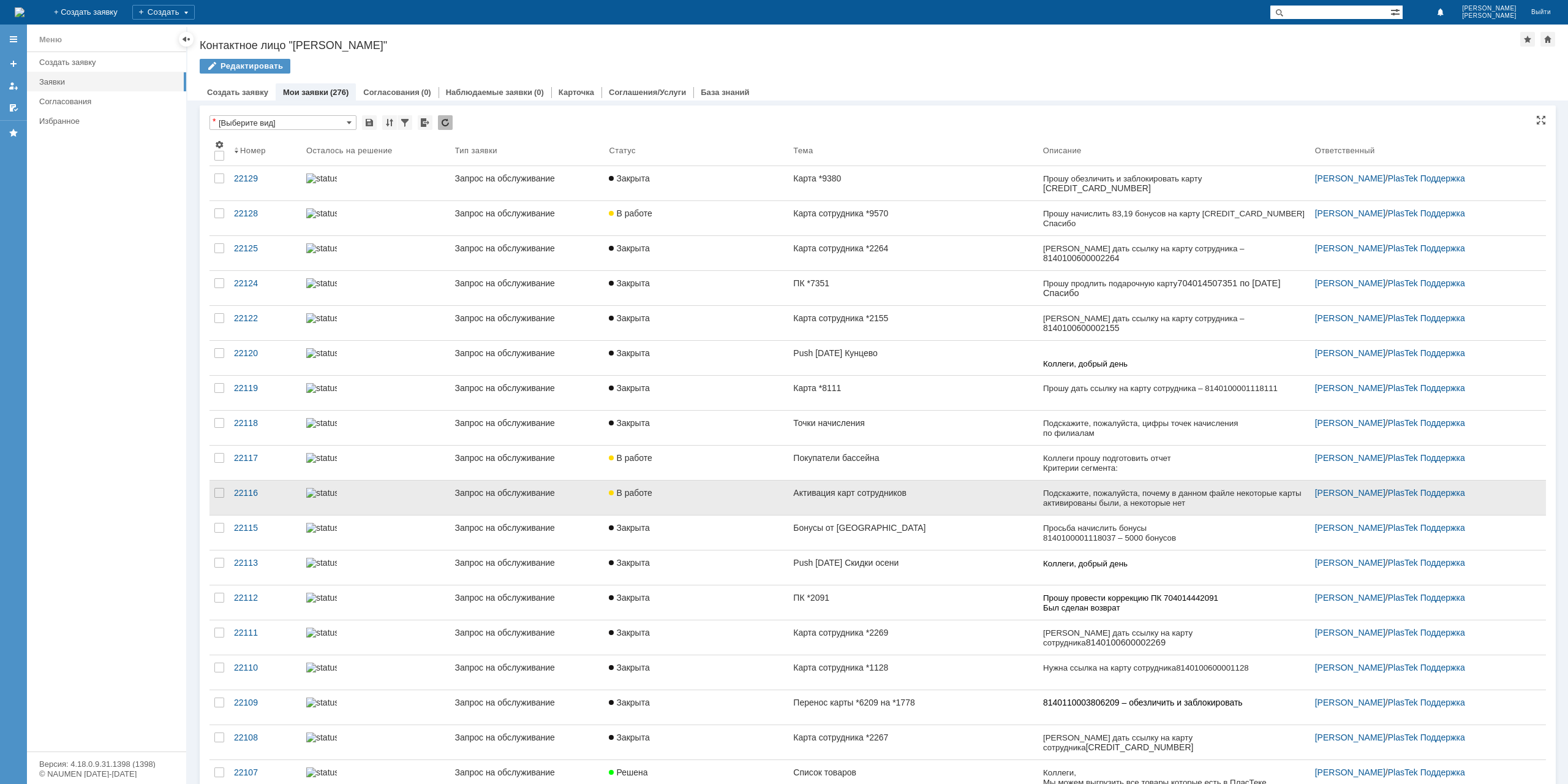
click at [797, 499] on link "Активация карт сотрудников" at bounding box center [913, 497] width 250 height 34
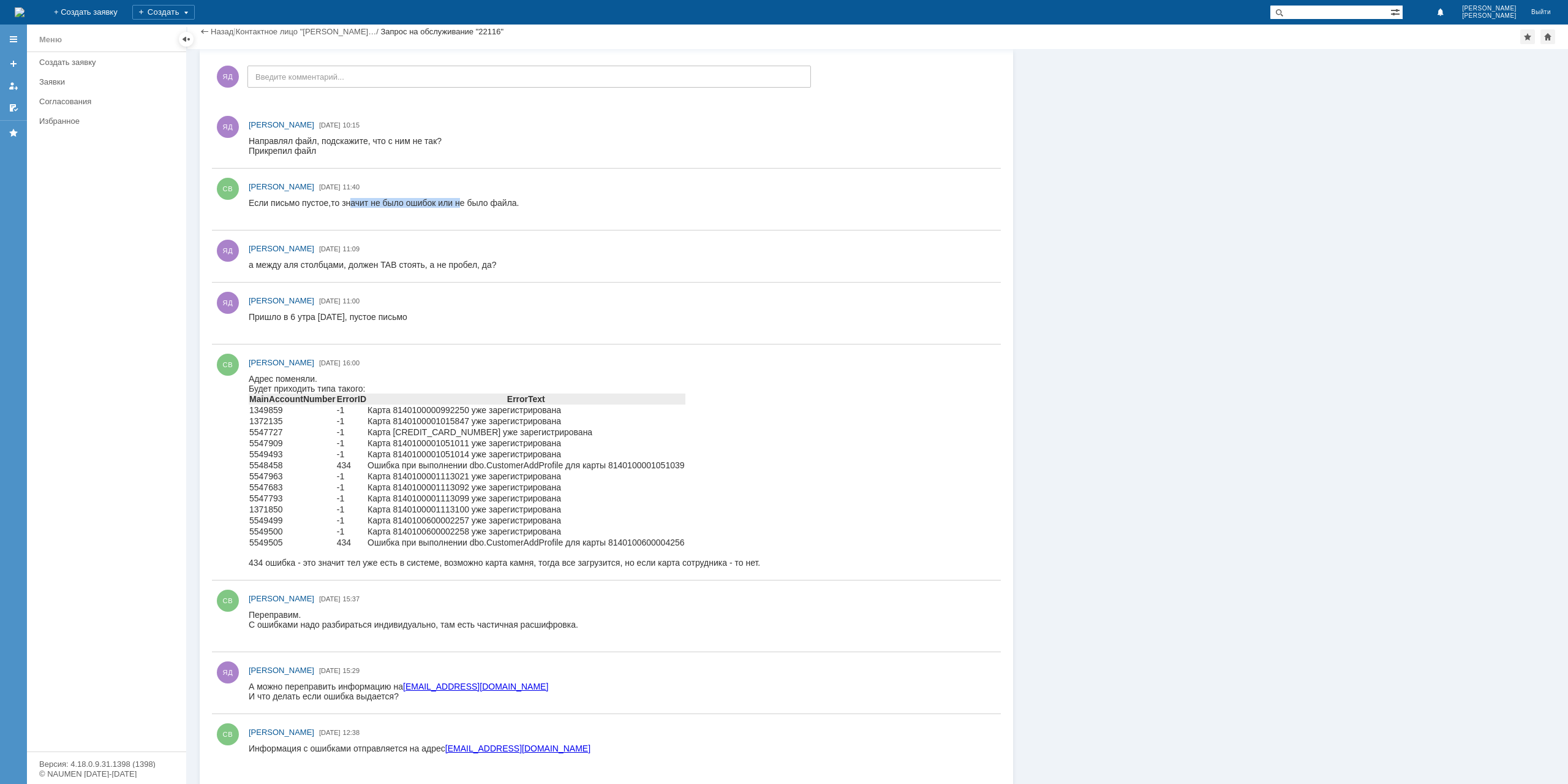
drag, startPoint x: 352, startPoint y: 201, endPoint x: 459, endPoint y: 200, distance: 107.0
click at [459, 200] on div "Если письмо пустое,то значит не было ошибок или не было файла." at bounding box center [383, 208] width 270 height 19
click at [457, 201] on div "Если письмо пустое,то значит не было ошибок или не было файла." at bounding box center [383, 208] width 270 height 19
drag, startPoint x: 428, startPoint y: 204, endPoint x: 413, endPoint y: 203, distance: 15.0
click at [428, 203] on div "Если письмо пустое,то значит не было ошибок или не было файла." at bounding box center [383, 208] width 270 height 19
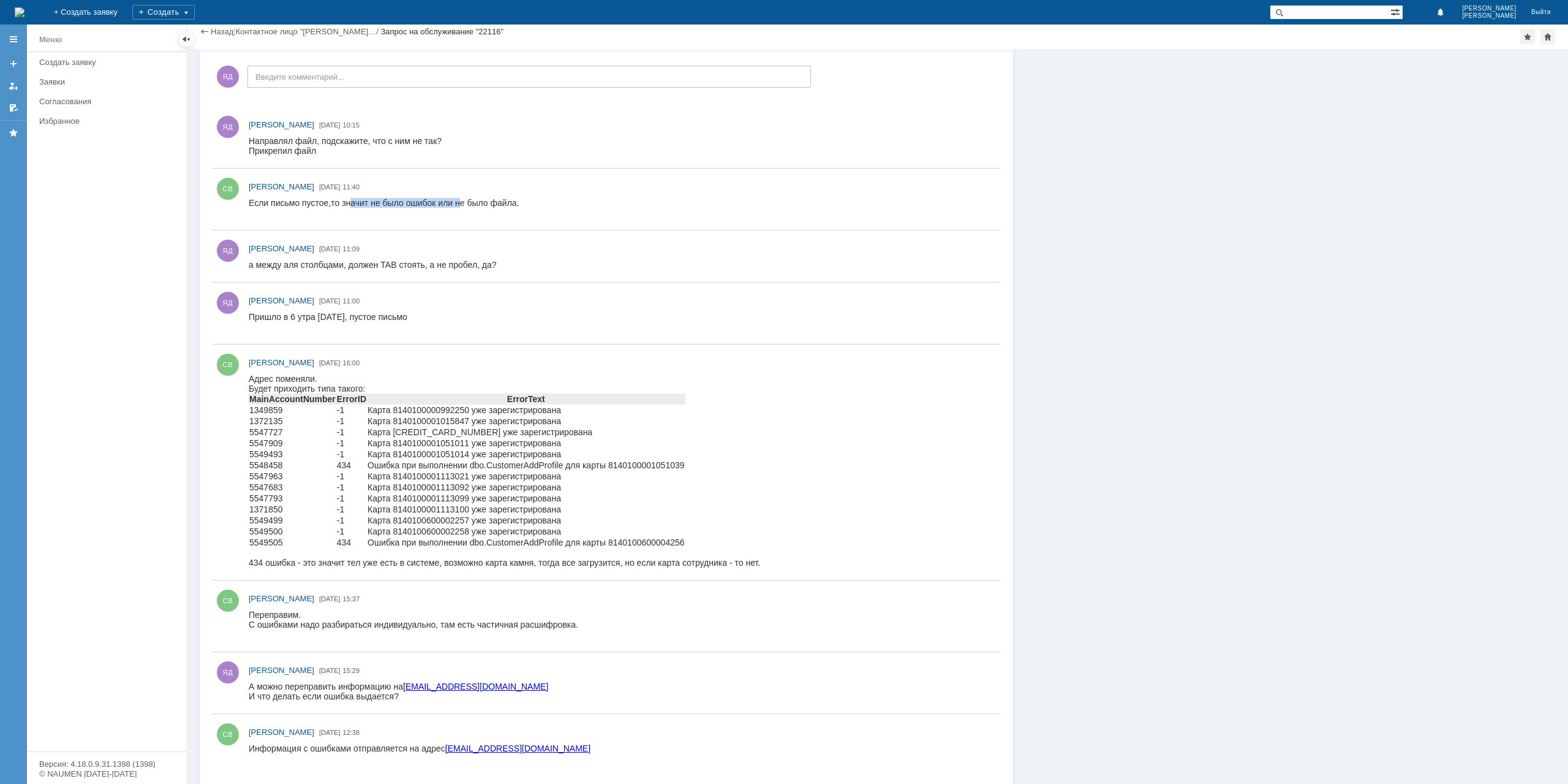
click at [399, 198] on div "Если письмо пустое,то значит не было ошибок или не было файла." at bounding box center [383, 208] width 270 height 19
drag, startPoint x: 392, startPoint y: 203, endPoint x: 484, endPoint y: 205, distance: 92.0
click at [484, 205] on div "Если письмо пустое,то значит не было ошибок или не было файла." at bounding box center [383, 208] width 270 height 19
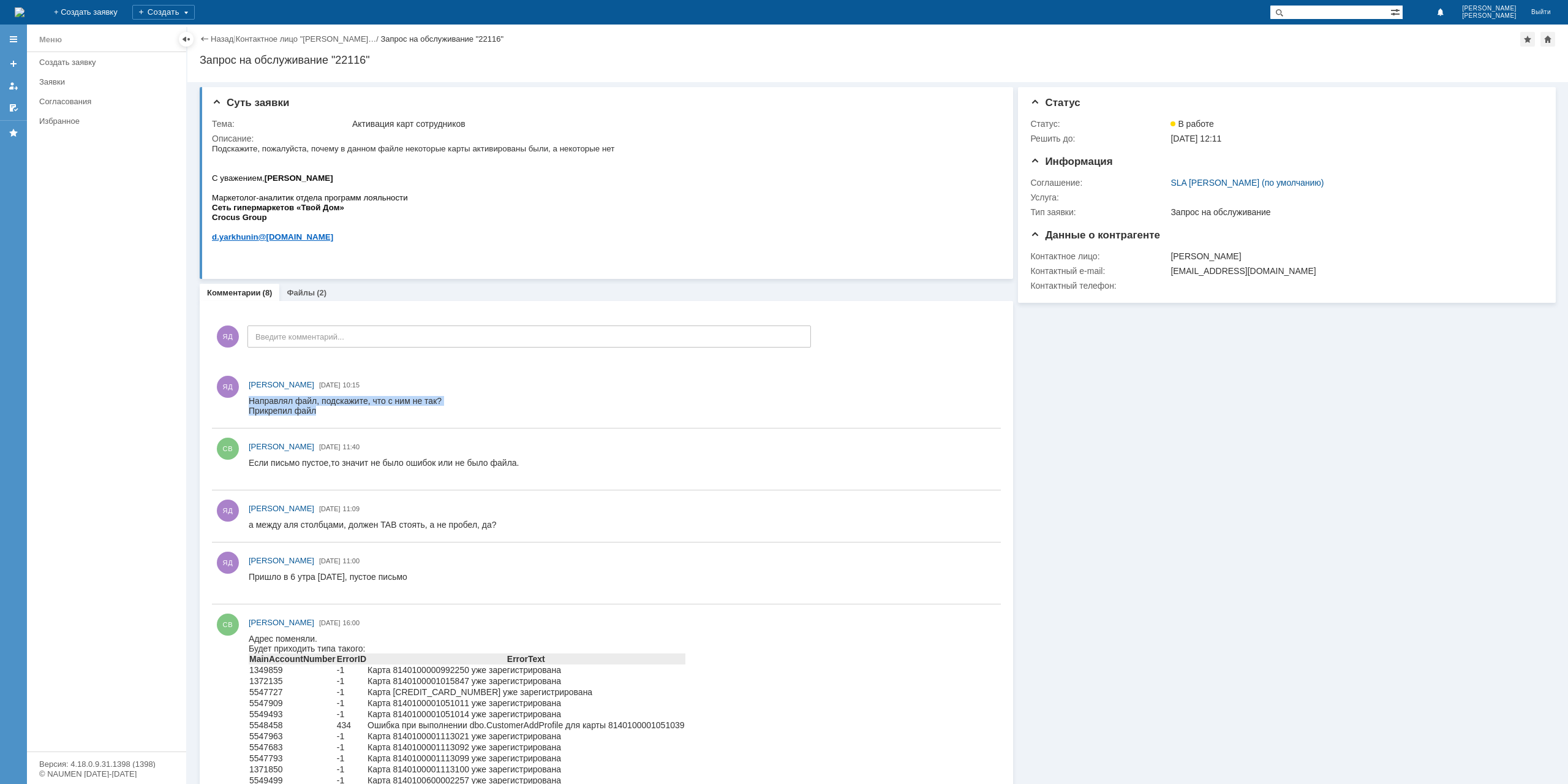
drag, startPoint x: 326, startPoint y: 408, endPoint x: 493, endPoint y: 798, distance: 424.3
click at [249, 402] on html "Направлял файл, подскажите, что с ним не так? Прикрепил файл" at bounding box center [619, 406] width 741 height 19
click at [287, 407] on div "Направлял файл, подскажите, что с ним не так? Прикрепил файл" at bounding box center [344, 406] width 192 height 19
drag, startPoint x: 396, startPoint y: 406, endPoint x: 240, endPoint y: 401, distance: 156.1
click at [249, 401] on html "Направлял файл, подскажите, что с ним не так? Прикрепил файл" at bounding box center [619, 406] width 741 height 19
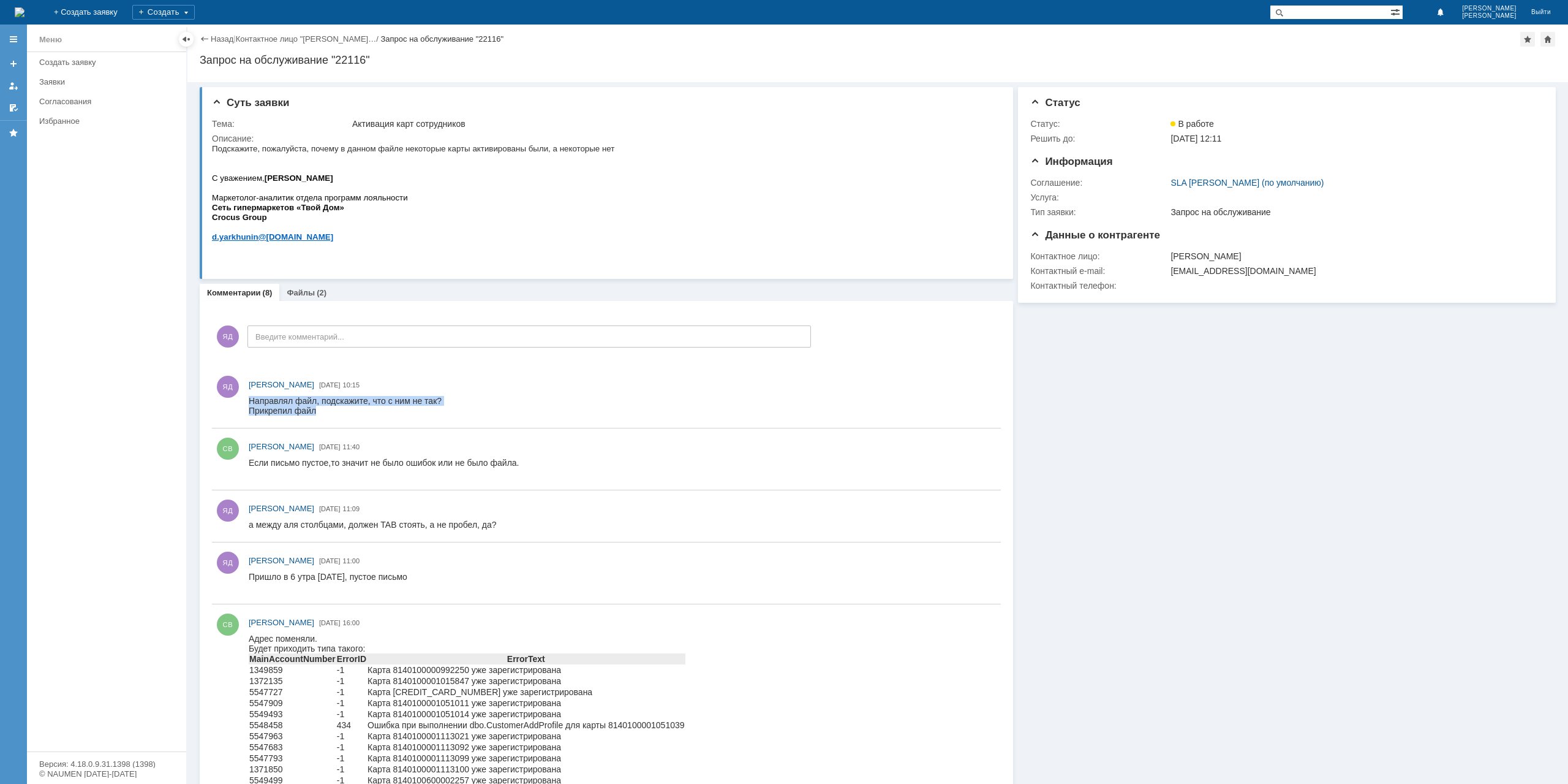
click at [318, 403] on div "Направлял файл, подскажите, что с ним не так? Прикрепил файл" at bounding box center [344, 406] width 192 height 19
drag, startPoint x: 334, startPoint y: 414, endPoint x: 237, endPoint y: 407, distance: 97.3
click at [249, 407] on html "Направлял файл, подскажите, что с ним не так? Прикрепил файл" at bounding box center [619, 406] width 741 height 19
click at [305, 304] on div "Комментарии Добавить комментарий ЯД Введите комментарий... 1 Всего комментариев…" at bounding box center [606, 673] width 814 height 744
click at [309, 292] on link "Файлы" at bounding box center [300, 292] width 28 height 9
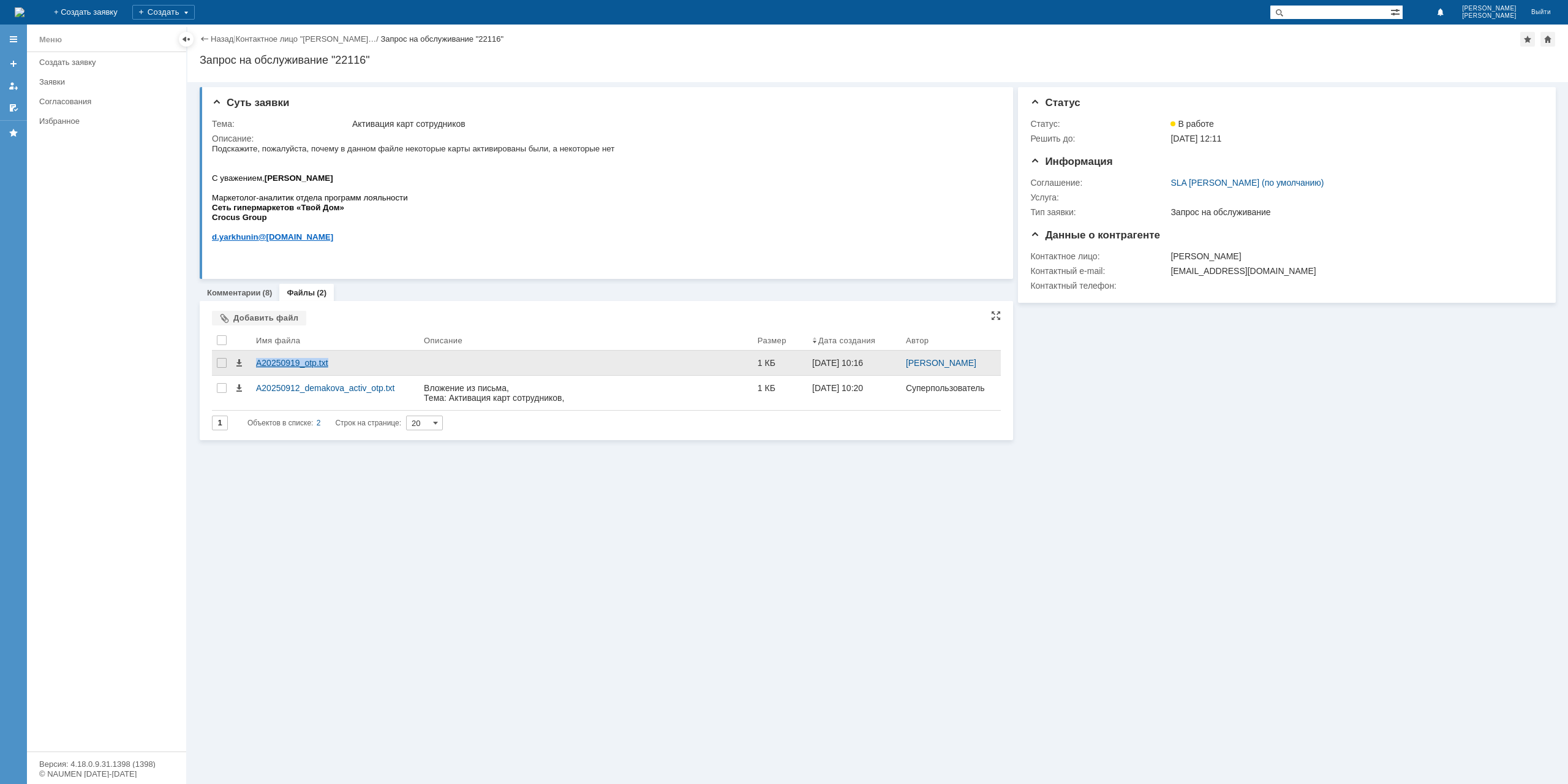
drag, startPoint x: 341, startPoint y: 362, endPoint x: 256, endPoint y: 364, distance: 85.0
click at [256, 364] on div "A20250919_otp.txt" at bounding box center [335, 363] width 158 height 10
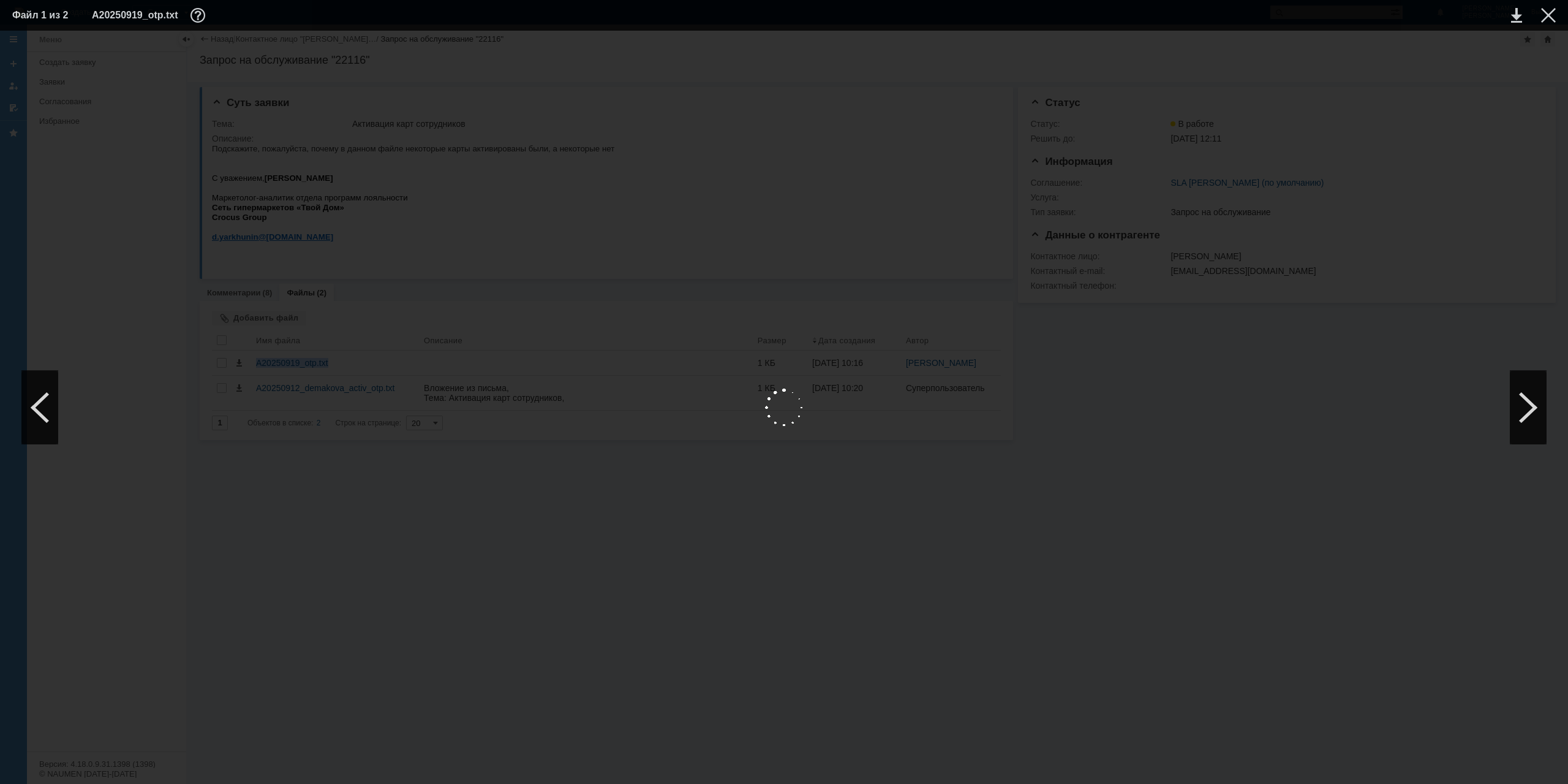
copy div "A20250919_otp.txt"
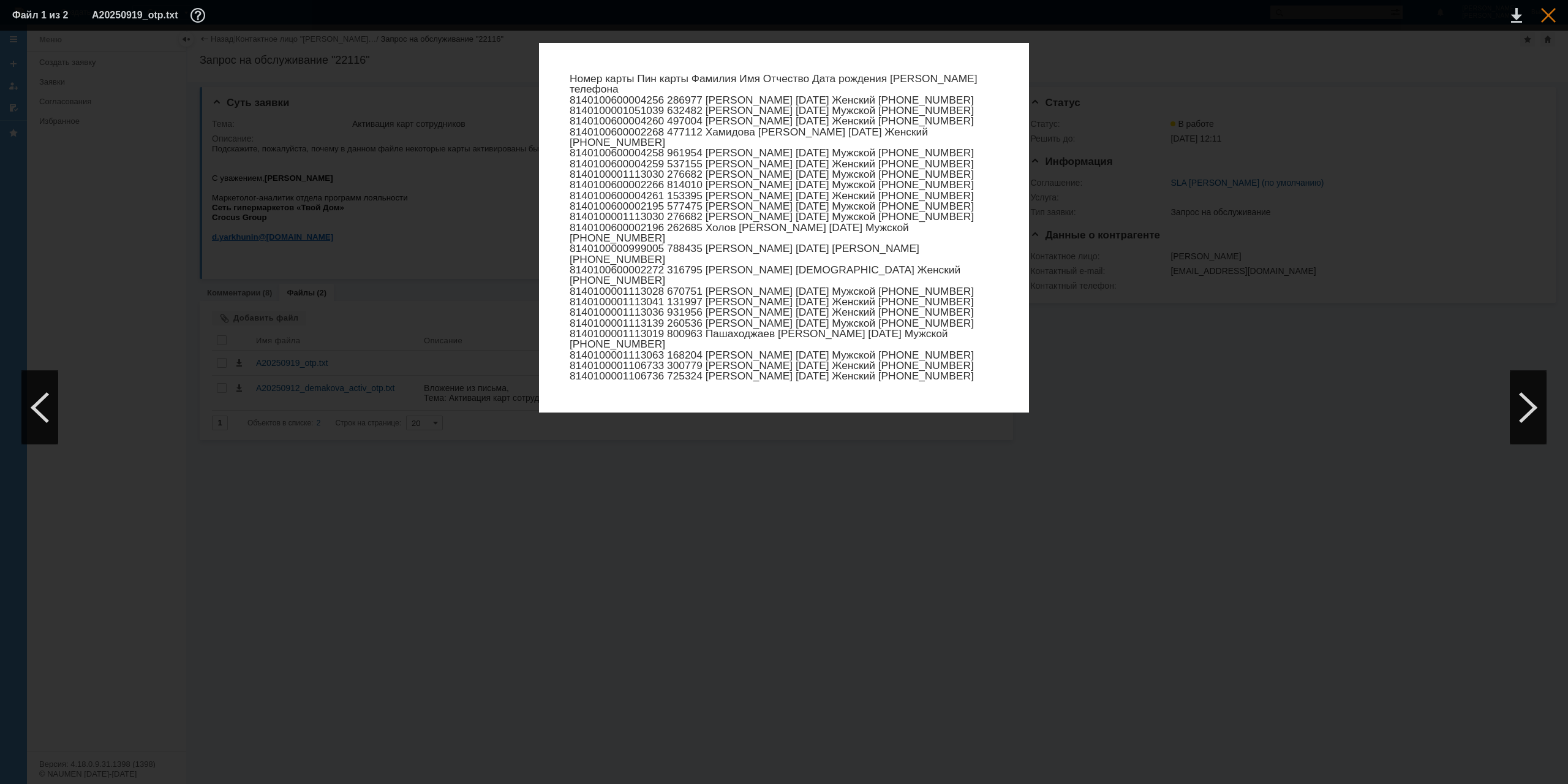
click at [1552, 8] on div at bounding box center [1548, 15] width 15 height 15
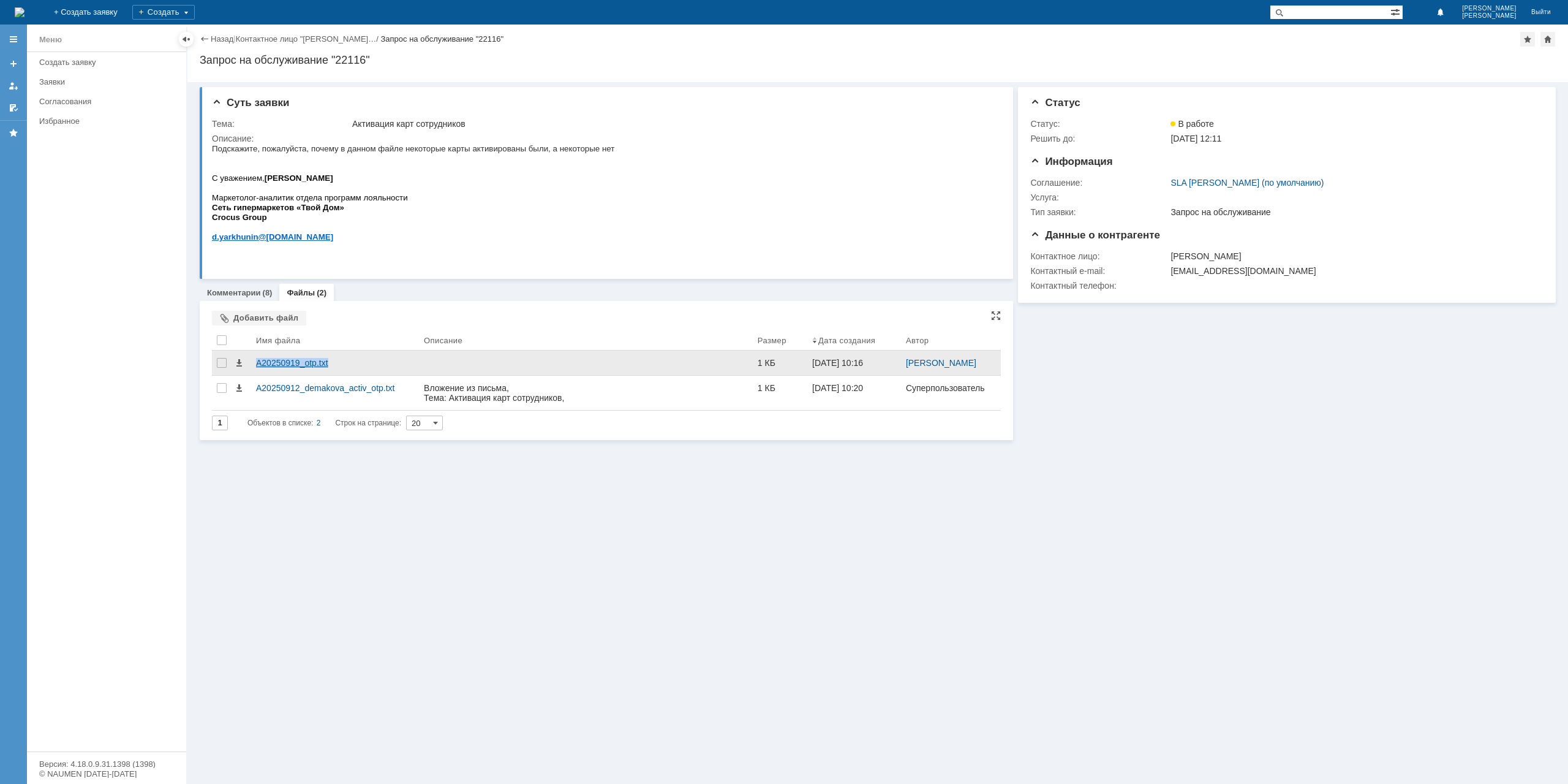
copy div "A20250919_otp.txt"
drag, startPoint x: 369, startPoint y: 363, endPoint x: 252, endPoint y: 365, distance: 117.0
click at [252, 365] on div "A20250919_otp.txt" at bounding box center [335, 362] width 167 height 24
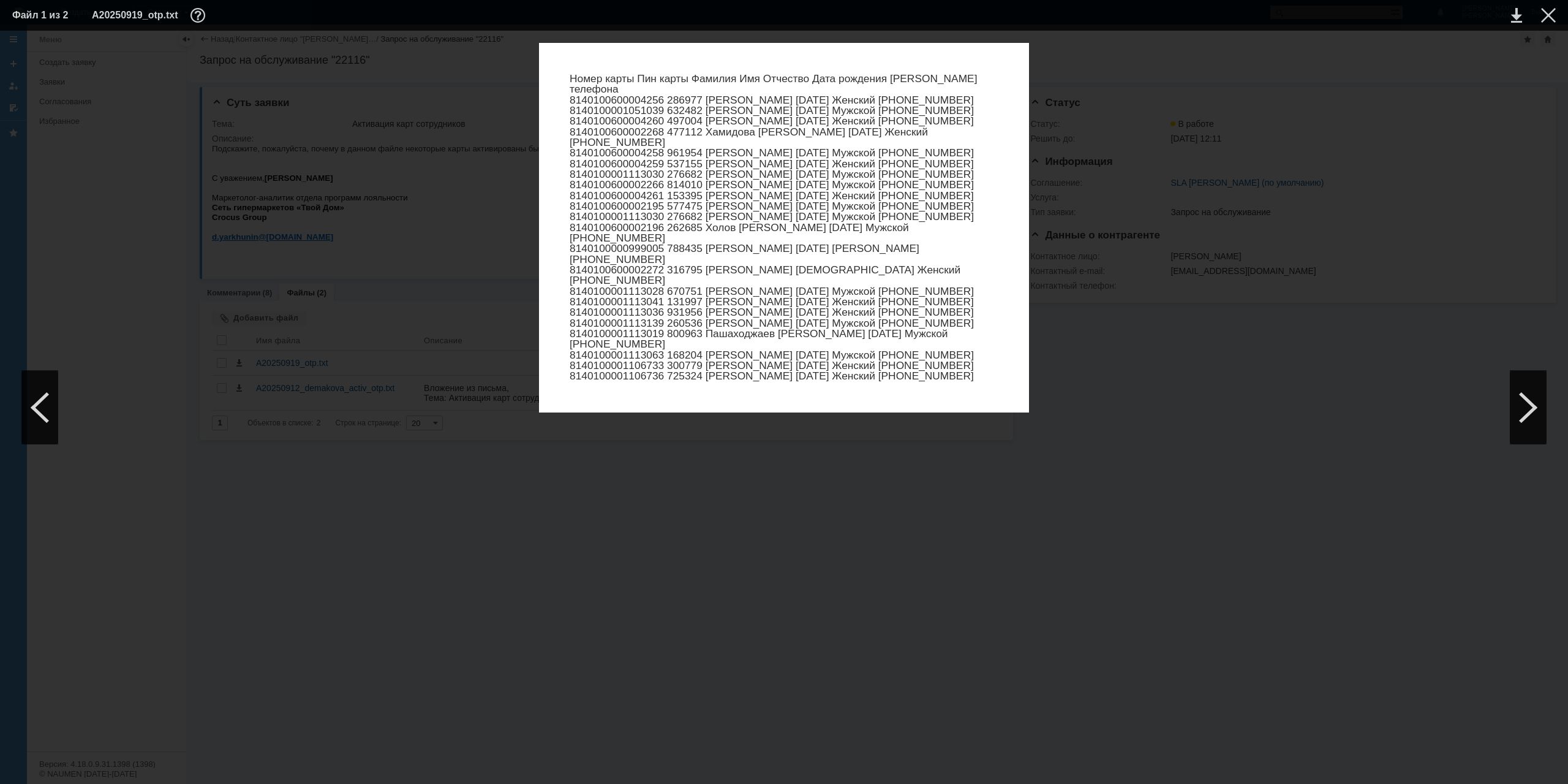
click at [281, 287] on div "Номер карты Пин карты Фамилия Имя Отчество Дата рождения Пол Номер телефона 814…" at bounding box center [784, 227] width 1543 height 370
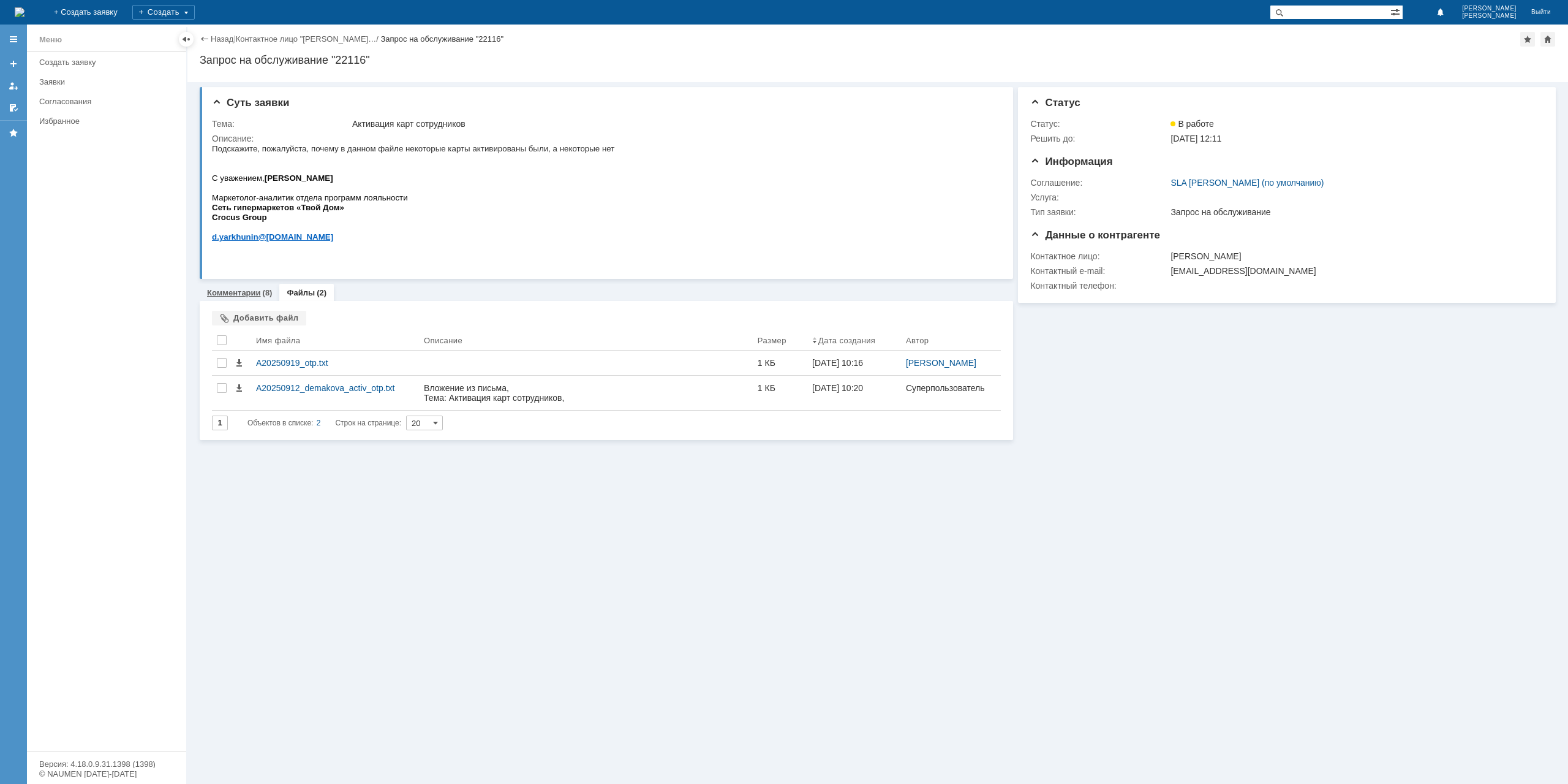
click at [222, 288] on link "Комментарии" at bounding box center [234, 292] width 54 height 9
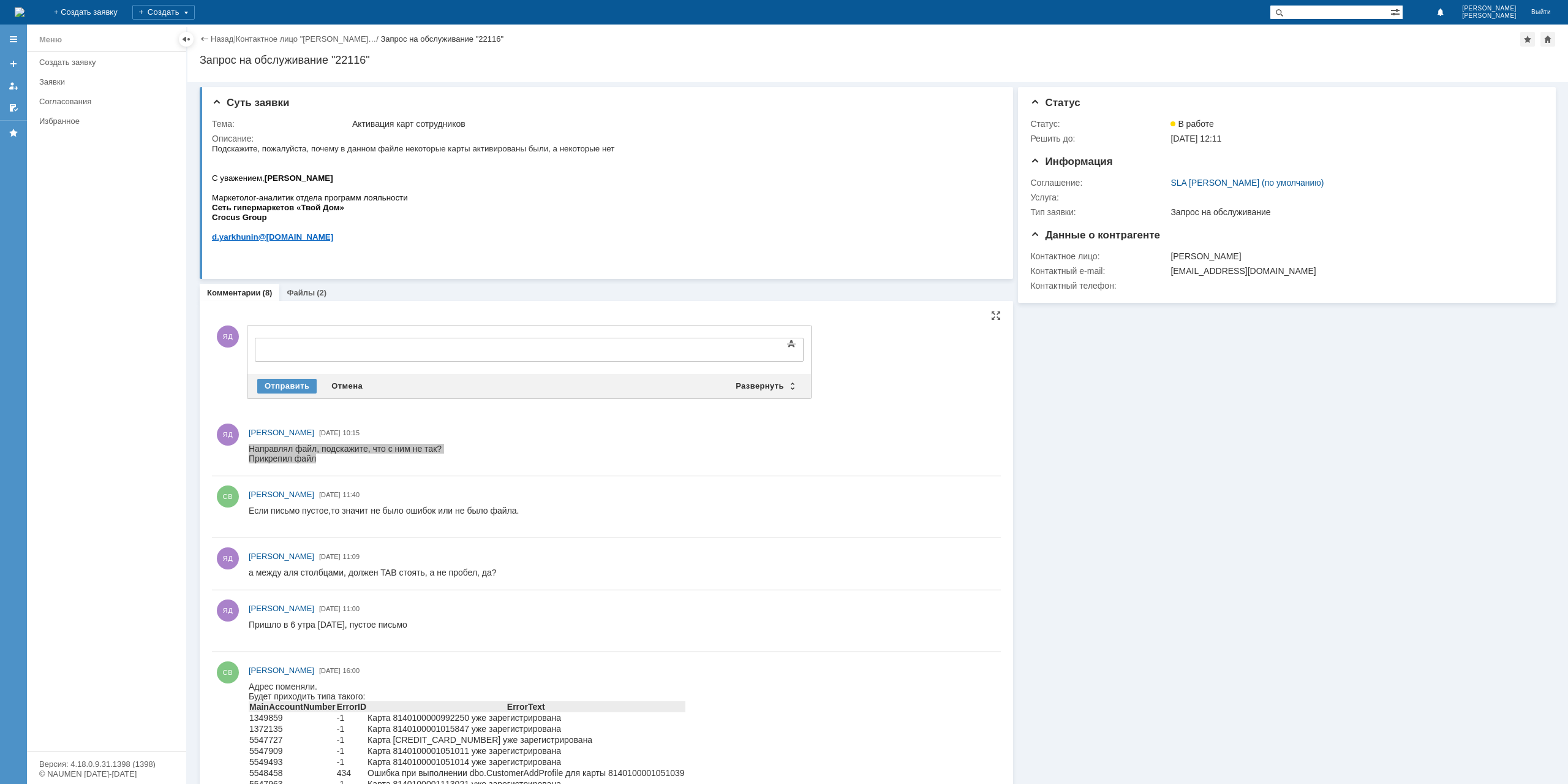
click at [348, 355] on body at bounding box center [355, 348] width 184 height 21
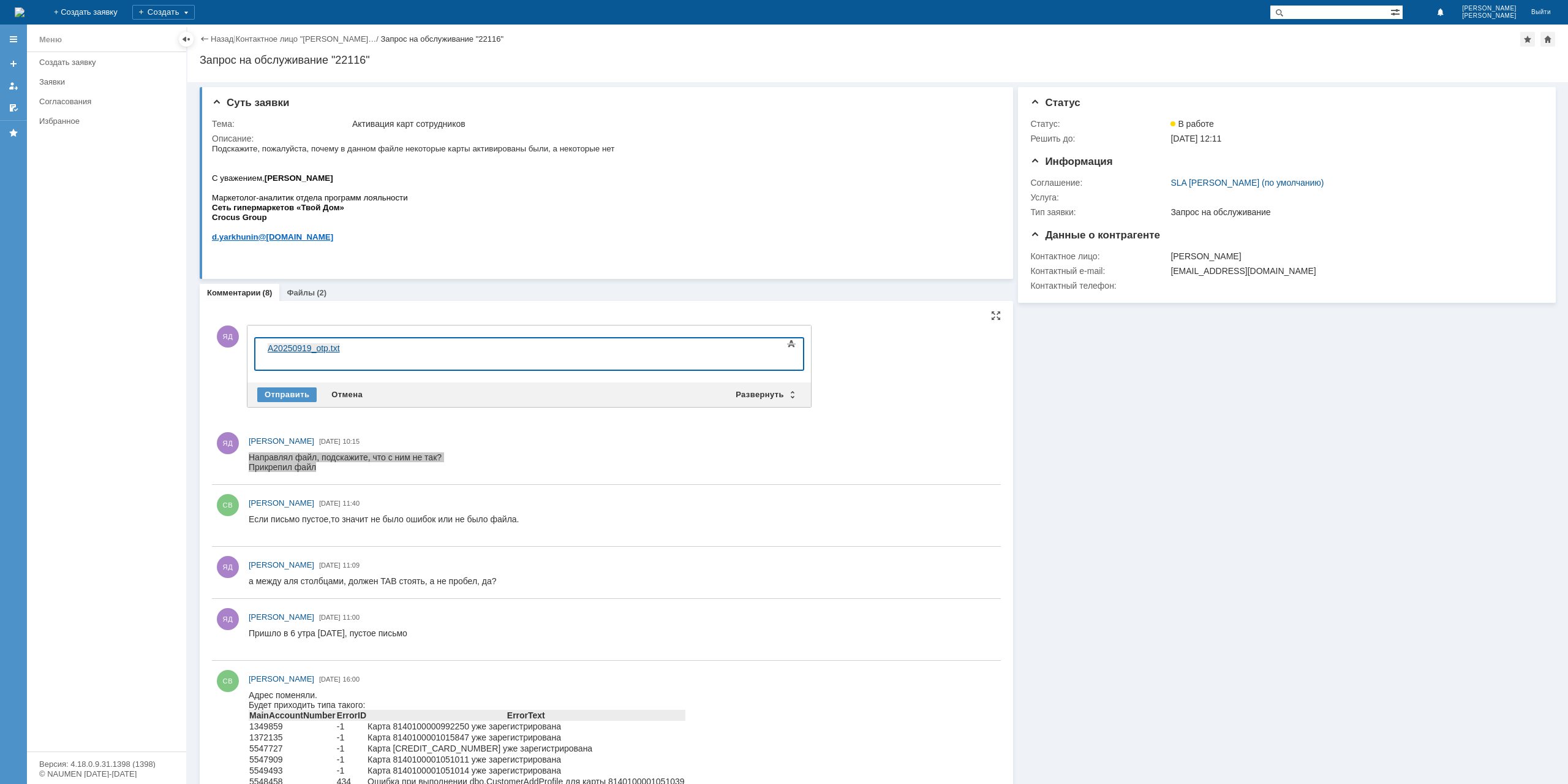
click at [268, 347] on span "A20250919_otp.txt" at bounding box center [304, 348] width 73 height 10
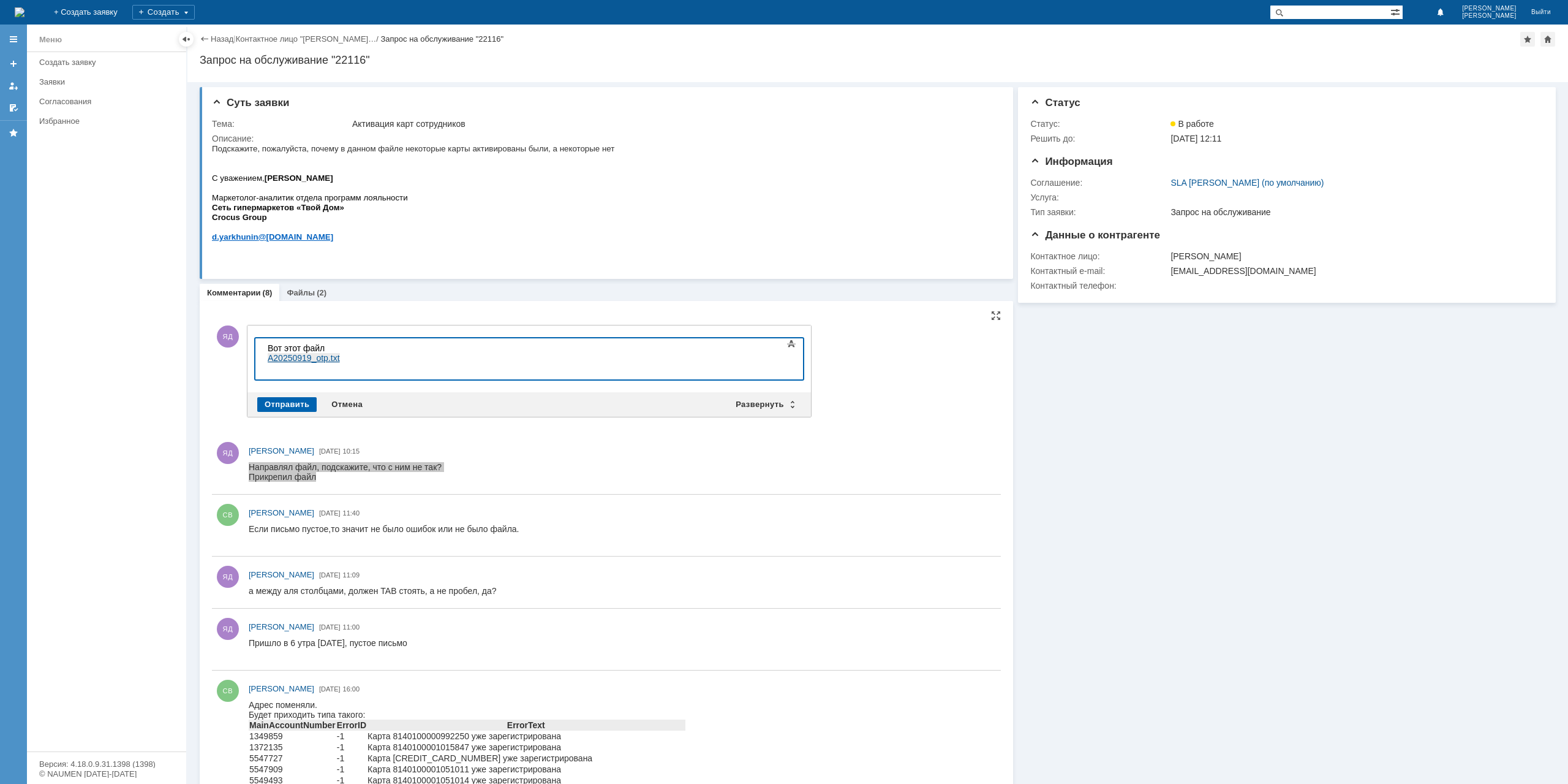
click at [281, 406] on div "Отправить" at bounding box center [286, 404] width 59 height 15
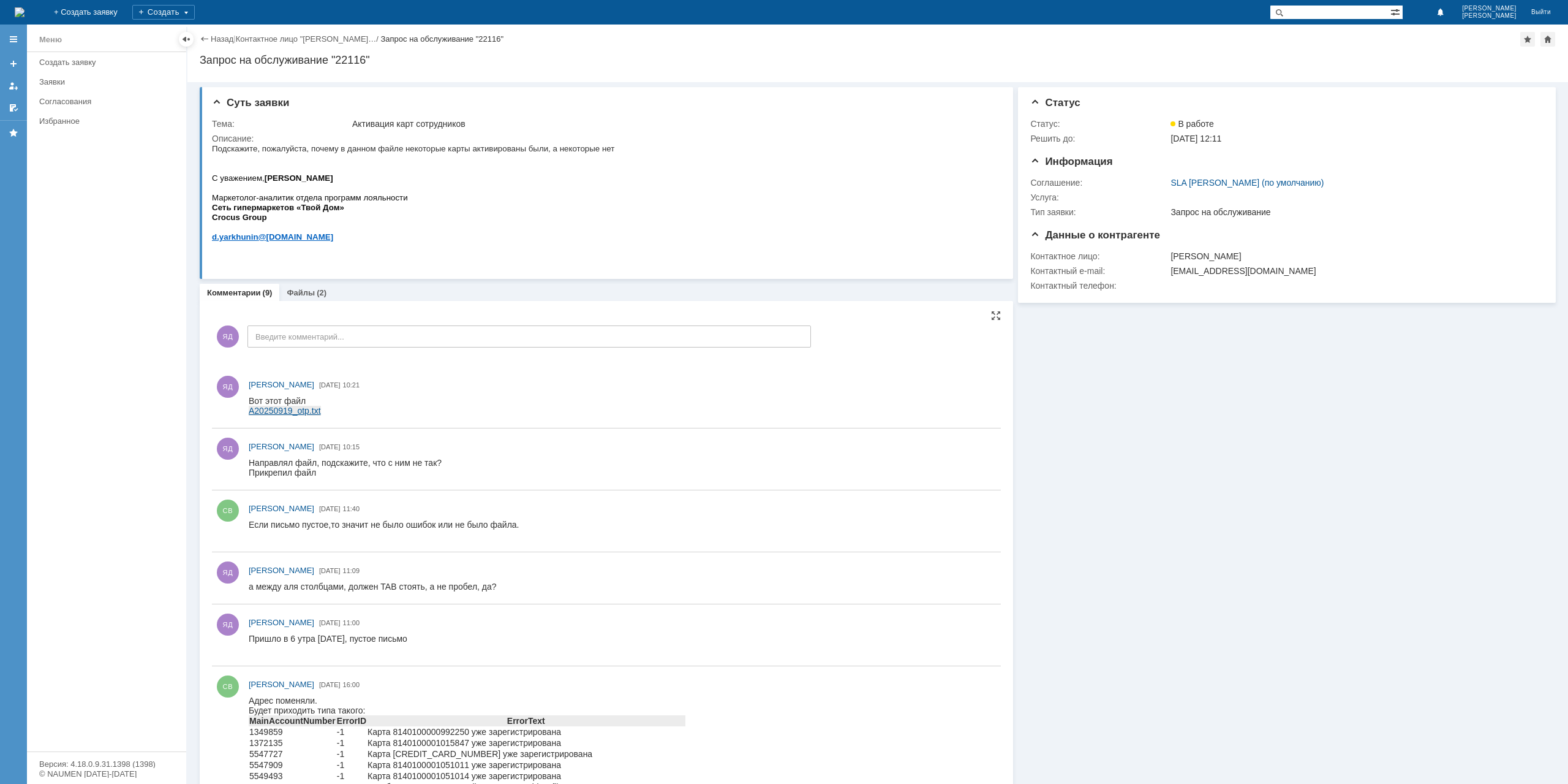
click at [302, 412] on span "A20250919_otp.txt" at bounding box center [284, 410] width 73 height 10
click at [216, 34] on link "Назад" at bounding box center [222, 38] width 22 height 9
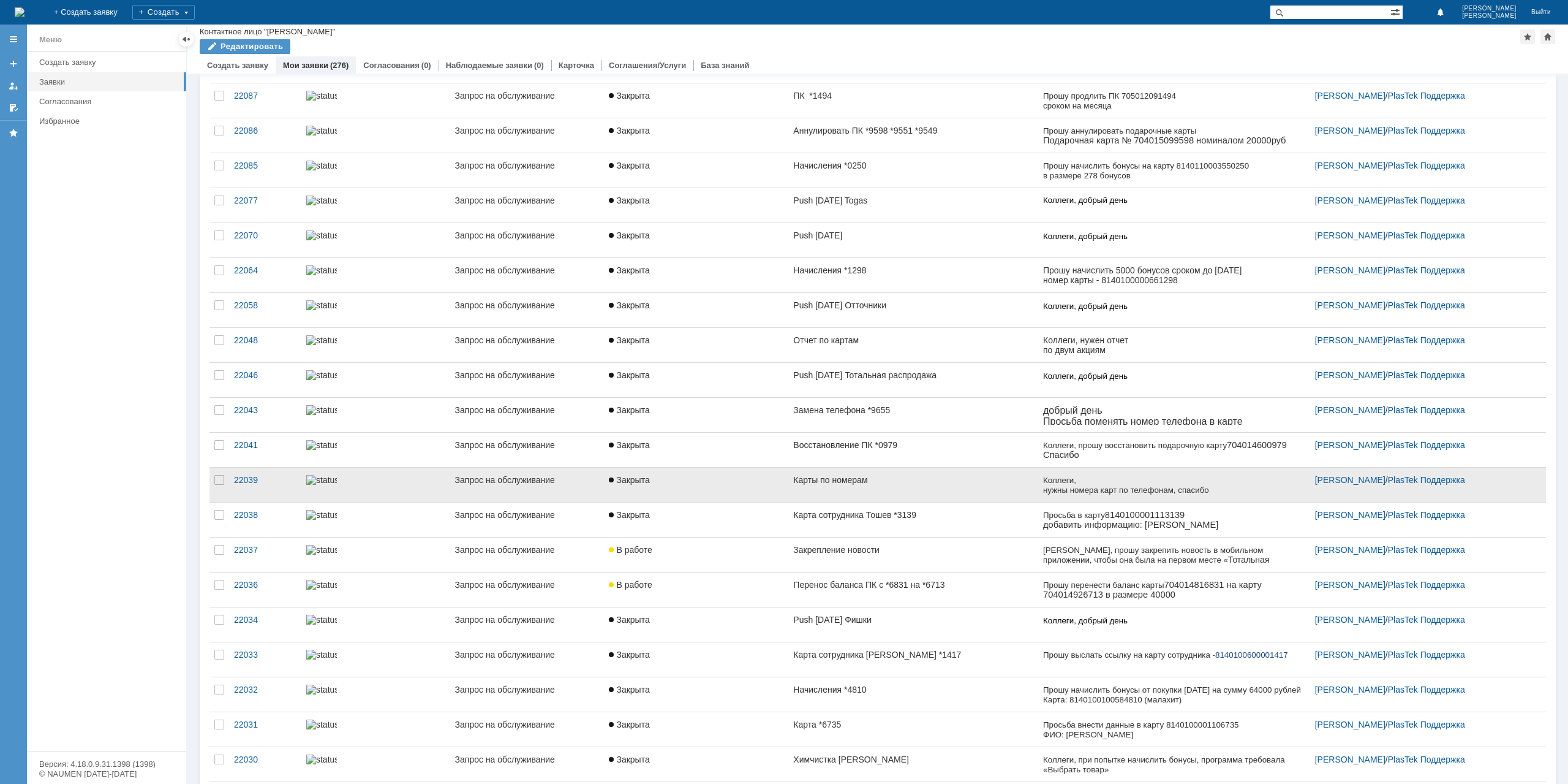
click at [876, 475] on div "Карты по номерам" at bounding box center [913, 480] width 240 height 10
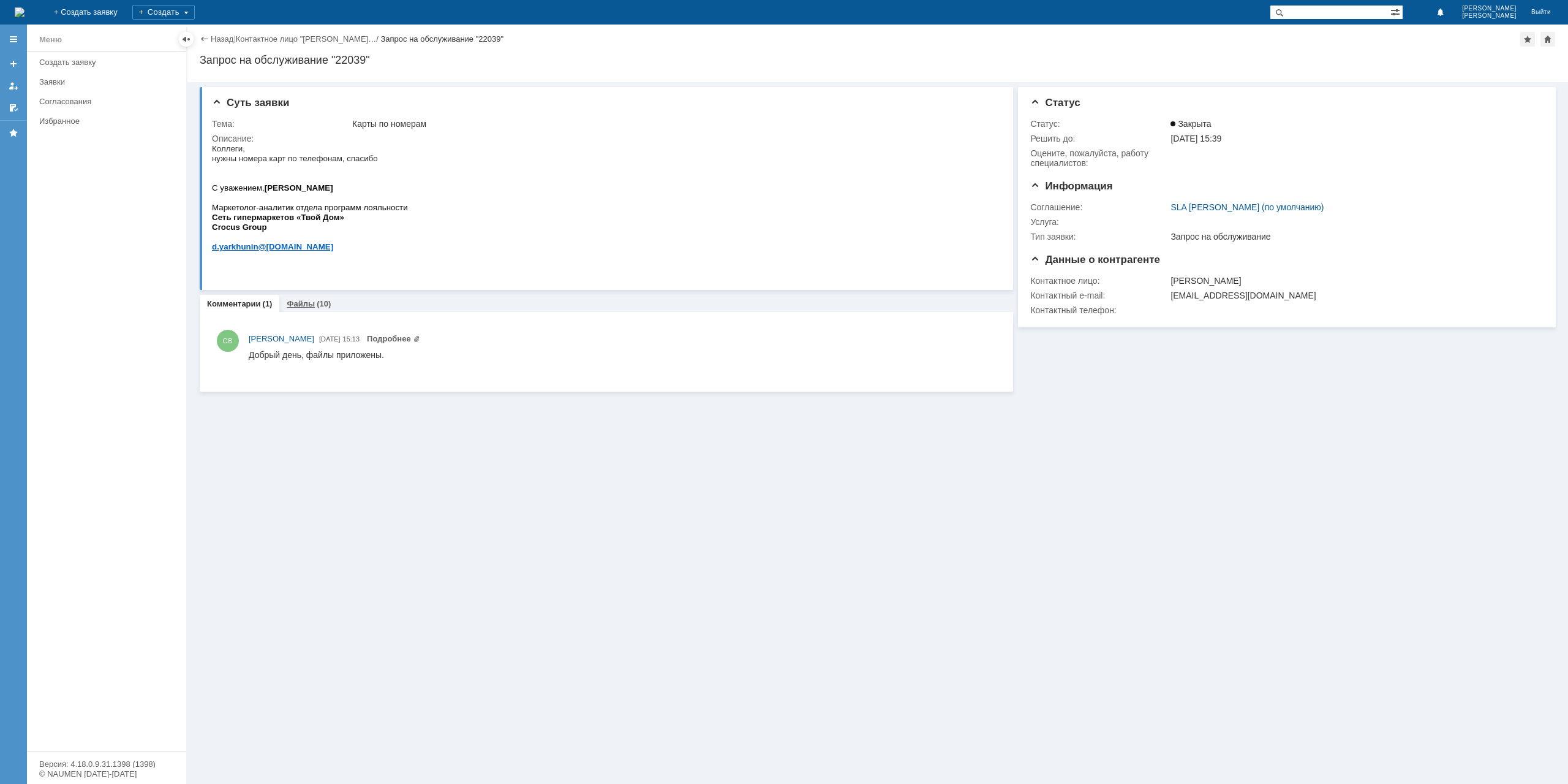
click at [293, 306] on link "Файлы" at bounding box center [300, 303] width 28 height 9
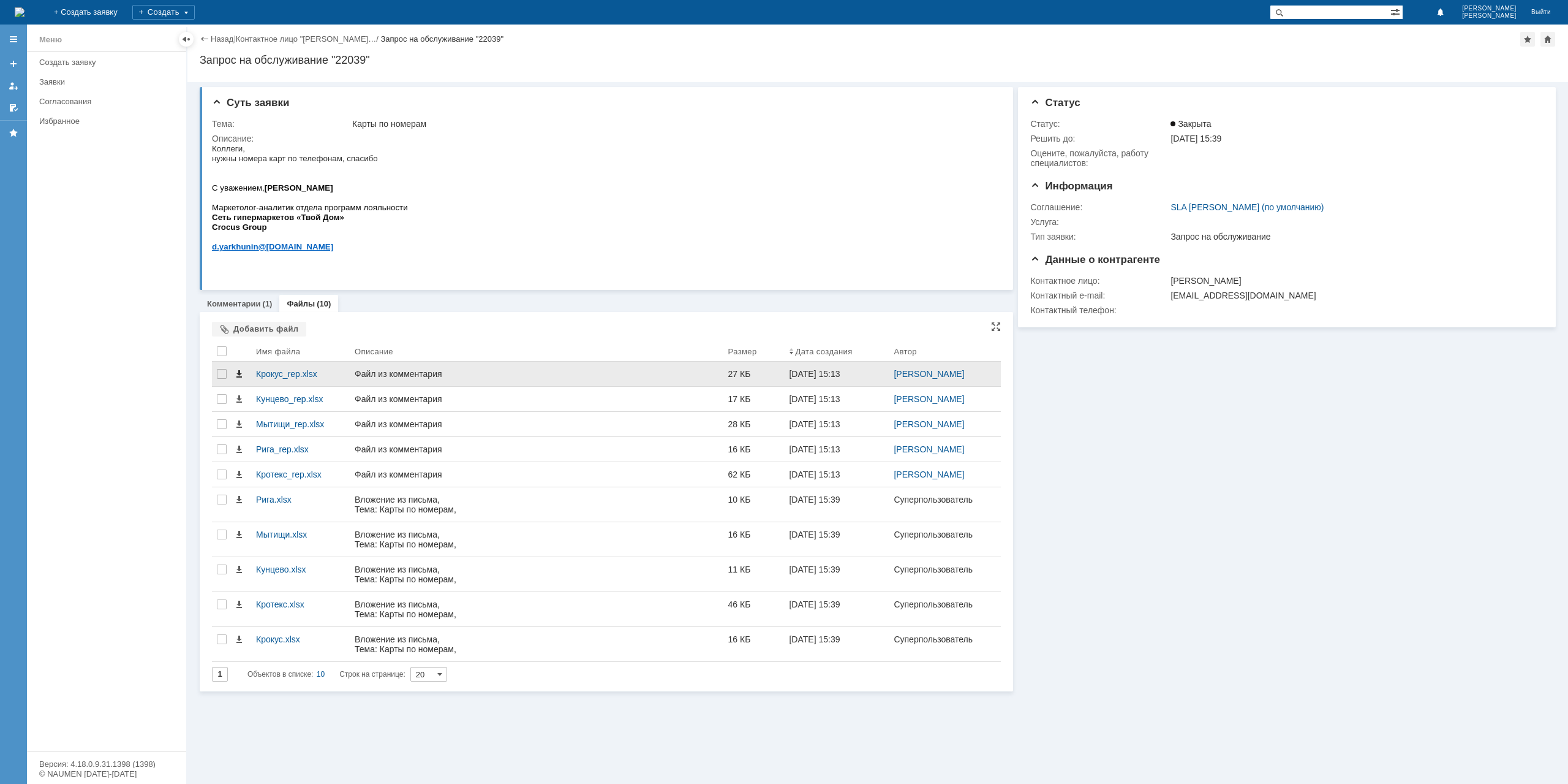
click at [240, 375] on span at bounding box center [239, 374] width 10 height 10
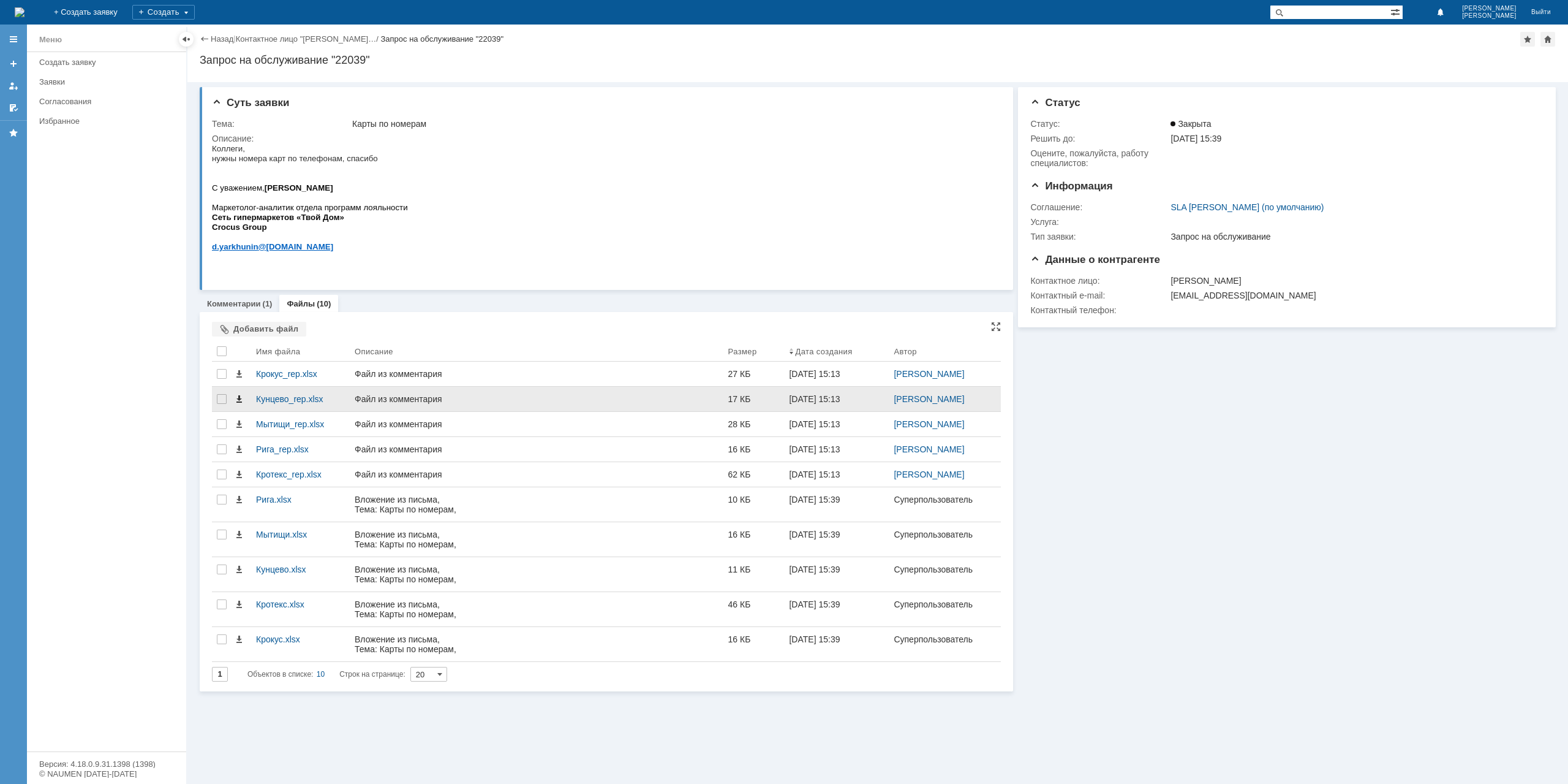
click at [241, 398] on span at bounding box center [239, 399] width 10 height 10
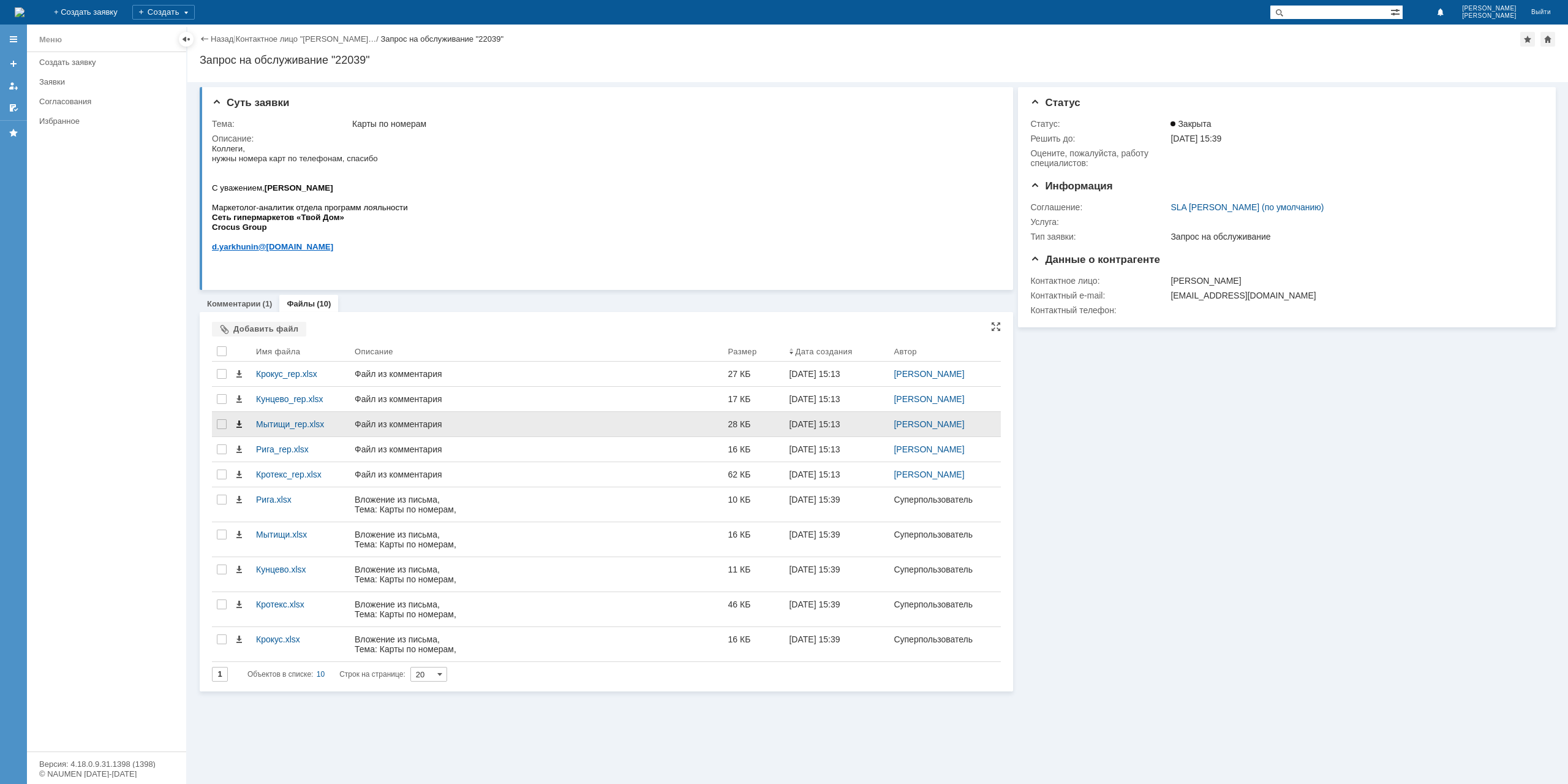
click at [238, 424] on span at bounding box center [239, 424] width 10 height 10
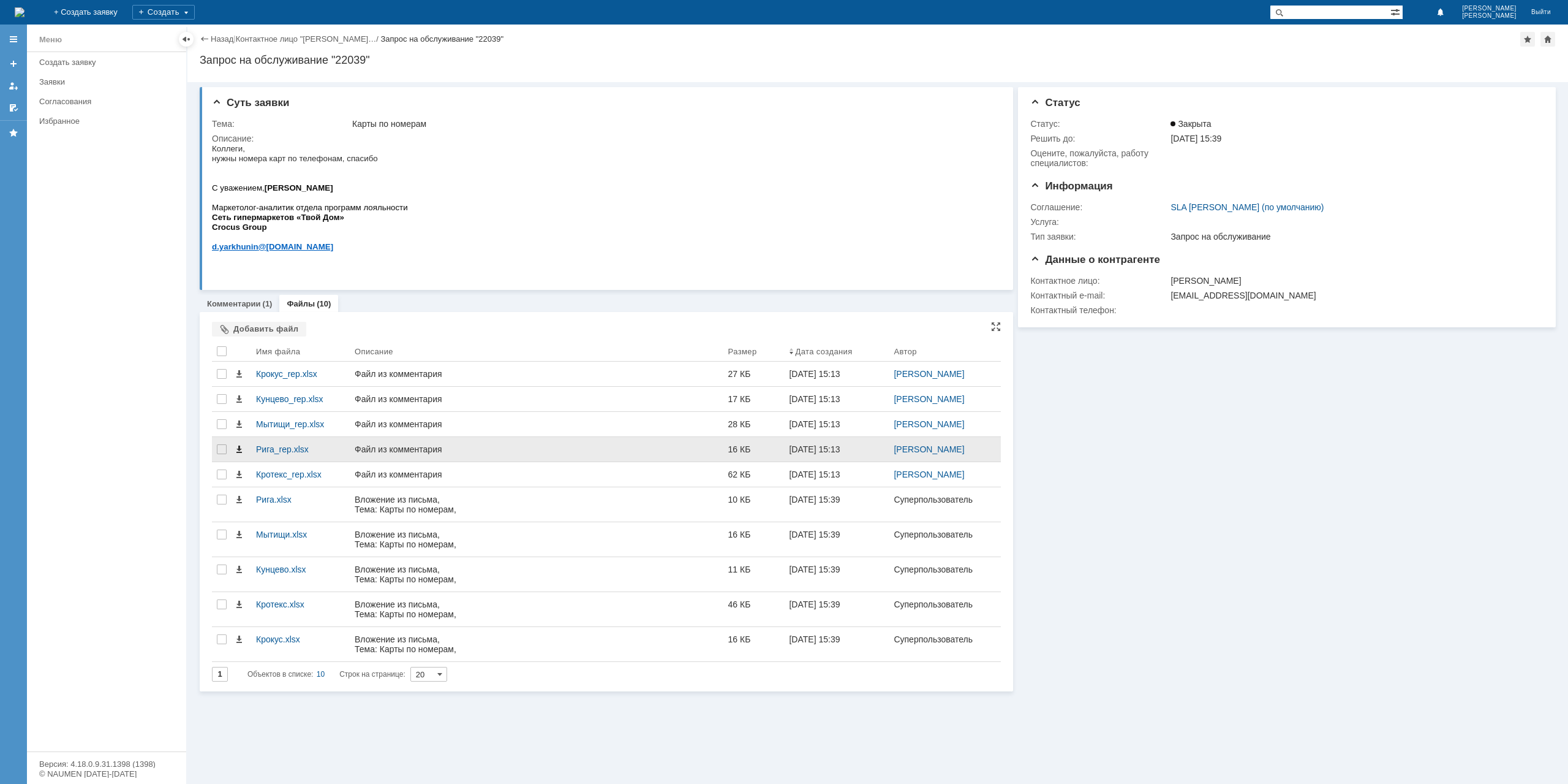
click at [238, 447] on span at bounding box center [239, 449] width 10 height 10
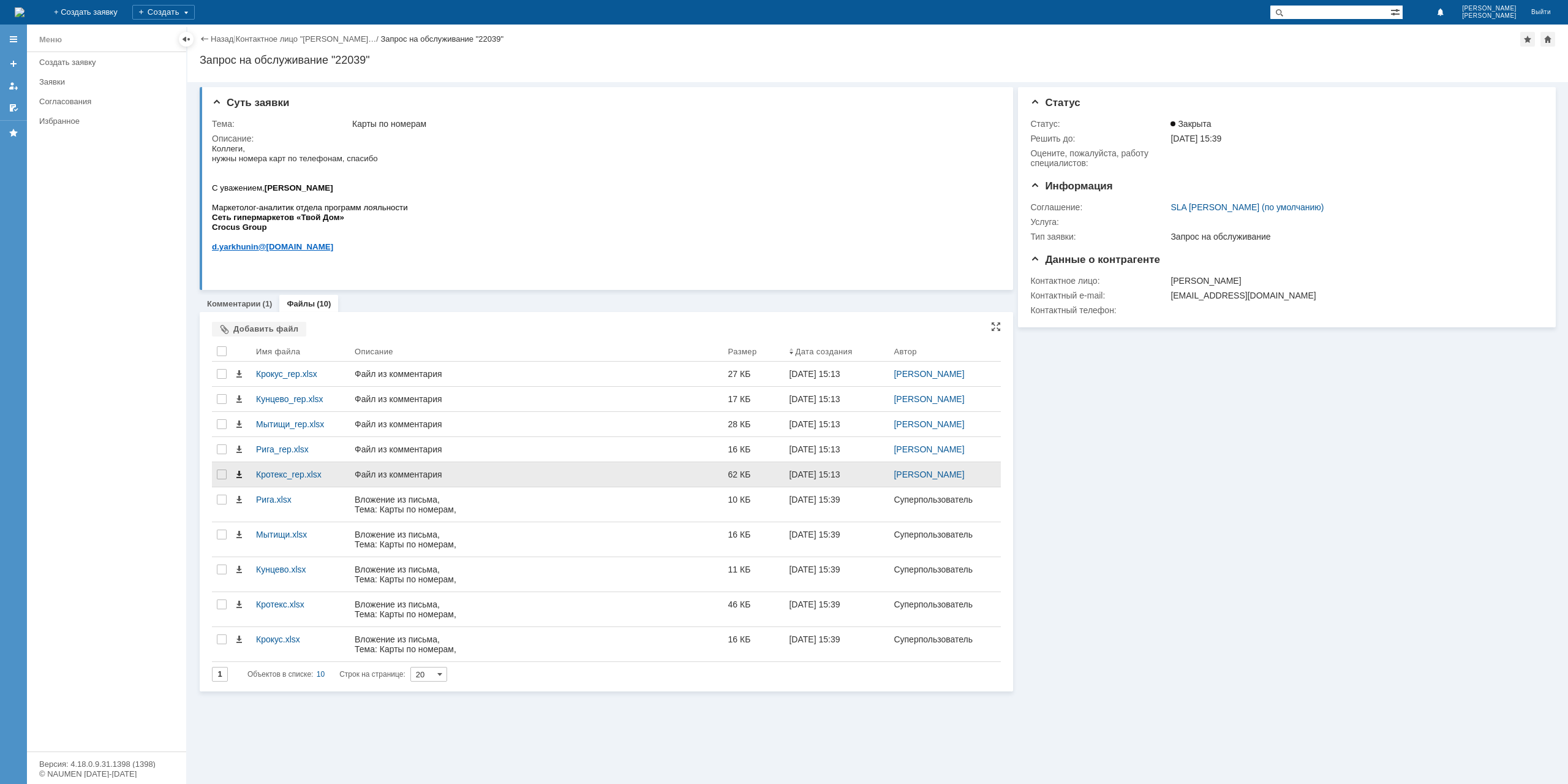
click at [239, 472] on span at bounding box center [239, 474] width 10 height 10
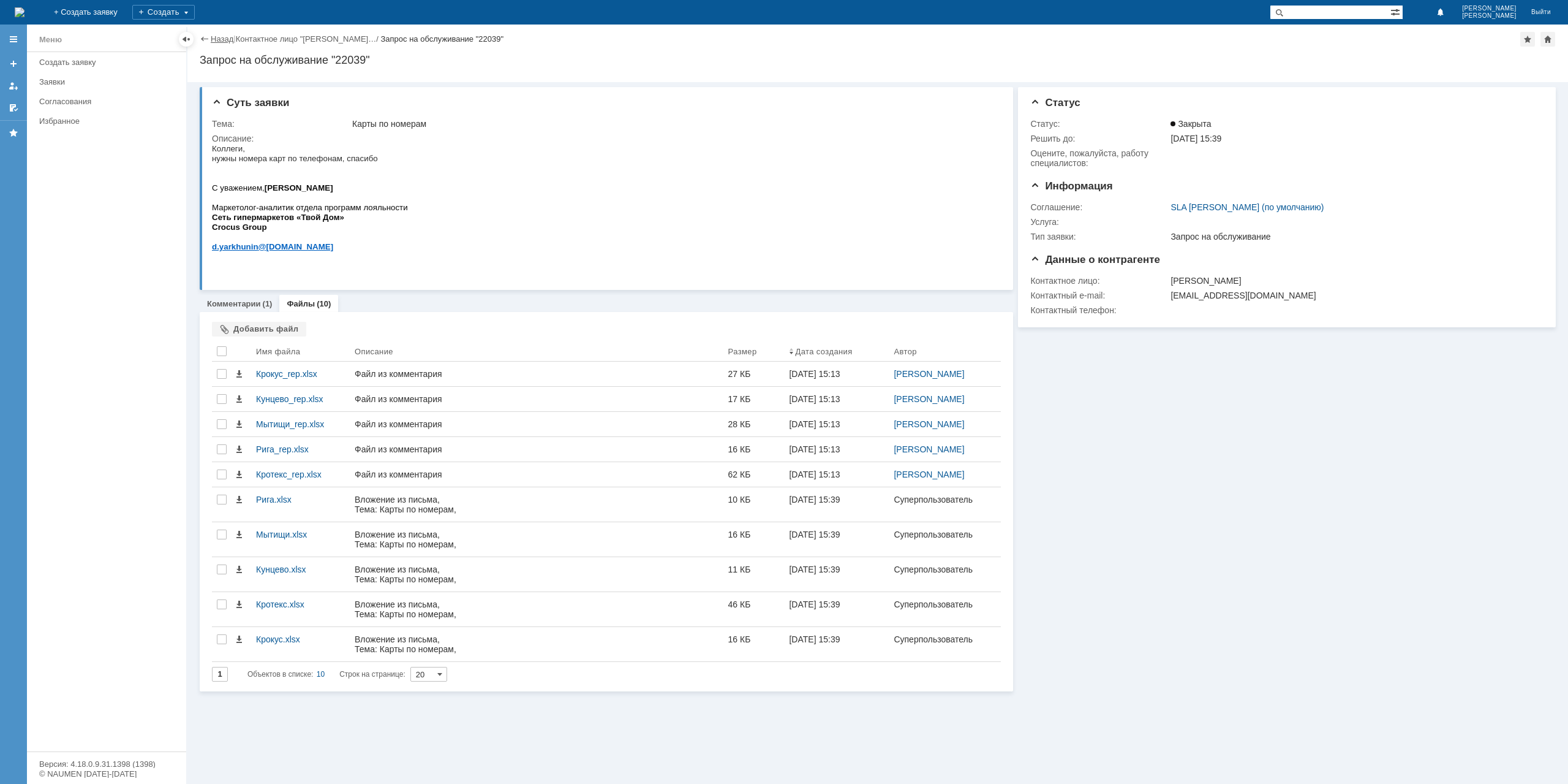
click at [226, 37] on link "Назад" at bounding box center [222, 38] width 22 height 9
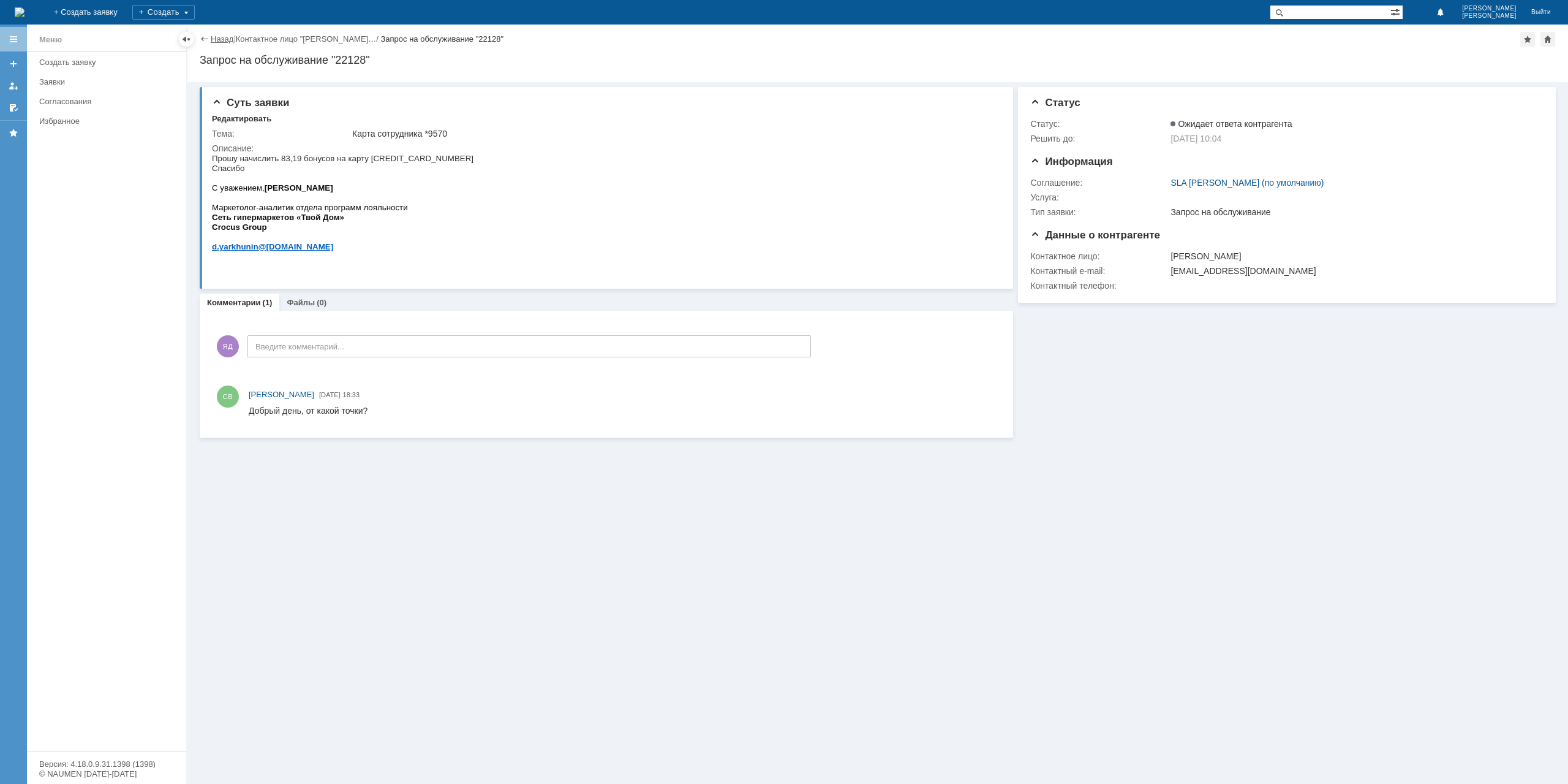
click at [220, 38] on link "Назад" at bounding box center [222, 38] width 22 height 9
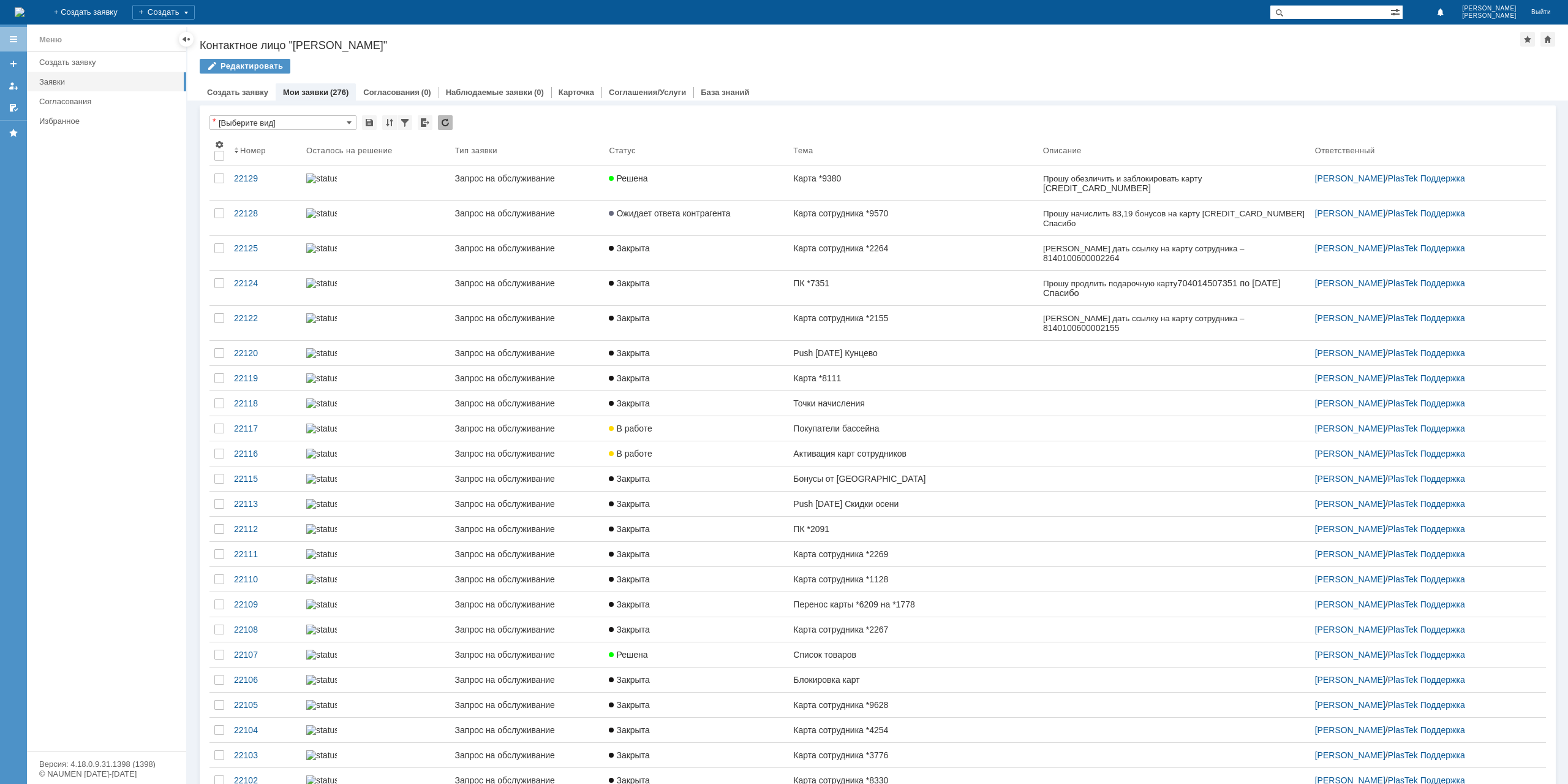
click at [909, 390] on link "Карта *8111" at bounding box center [913, 377] width 250 height 24
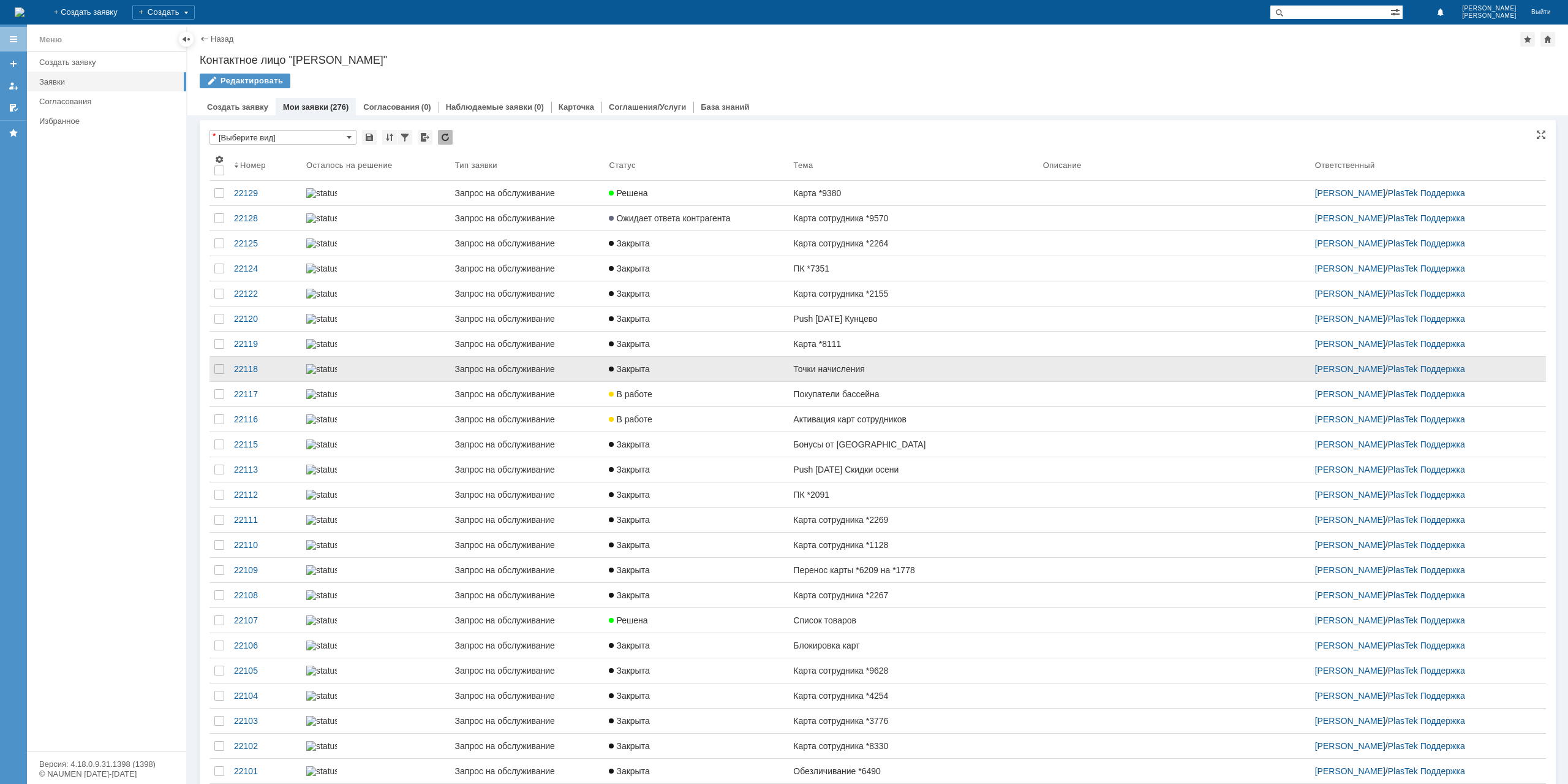
click at [882, 381] on link "Точки начисления" at bounding box center [913, 368] width 250 height 24
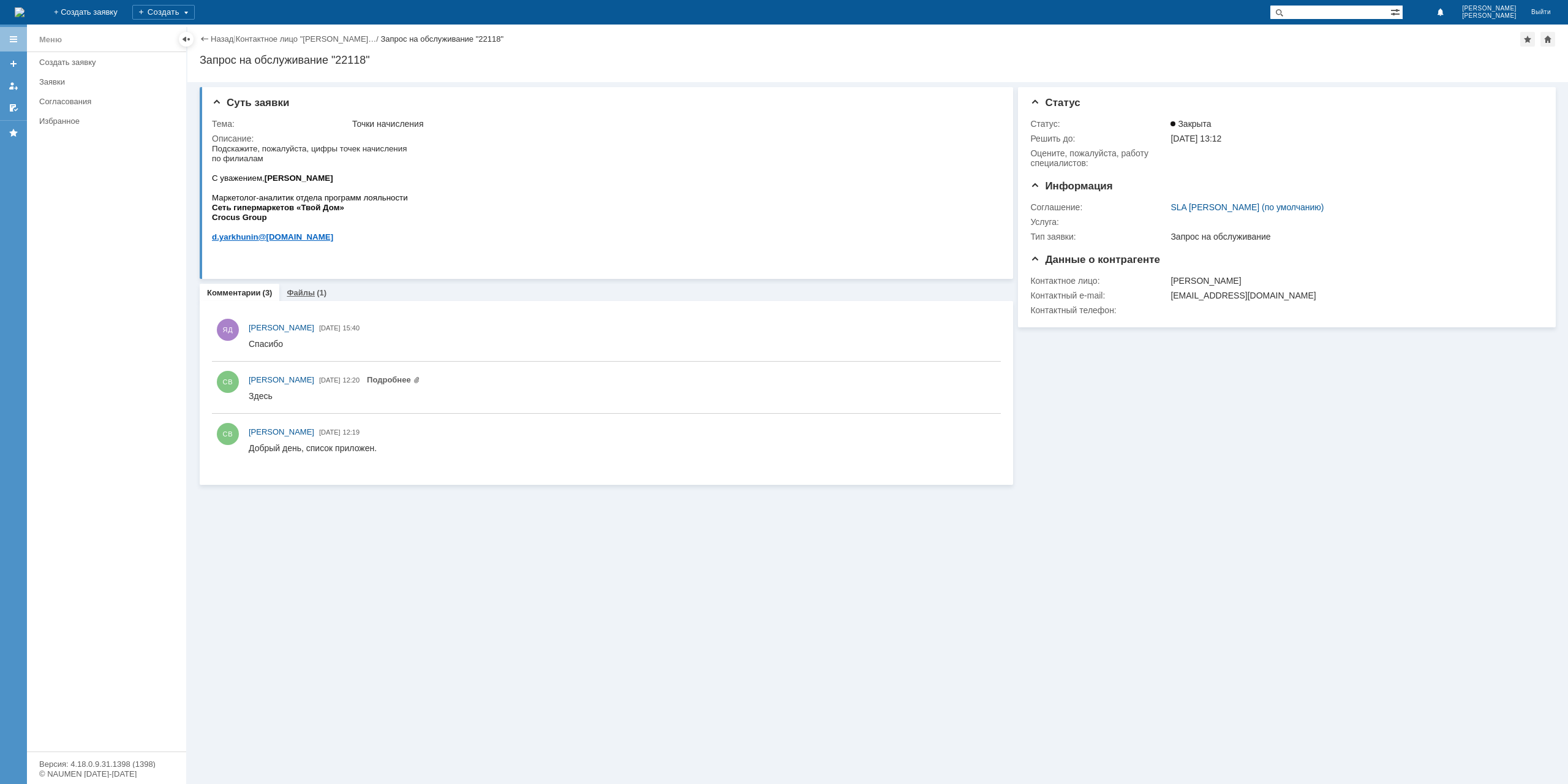
click at [295, 286] on div "Файлы (1)" at bounding box center [307, 292] width 54 height 17
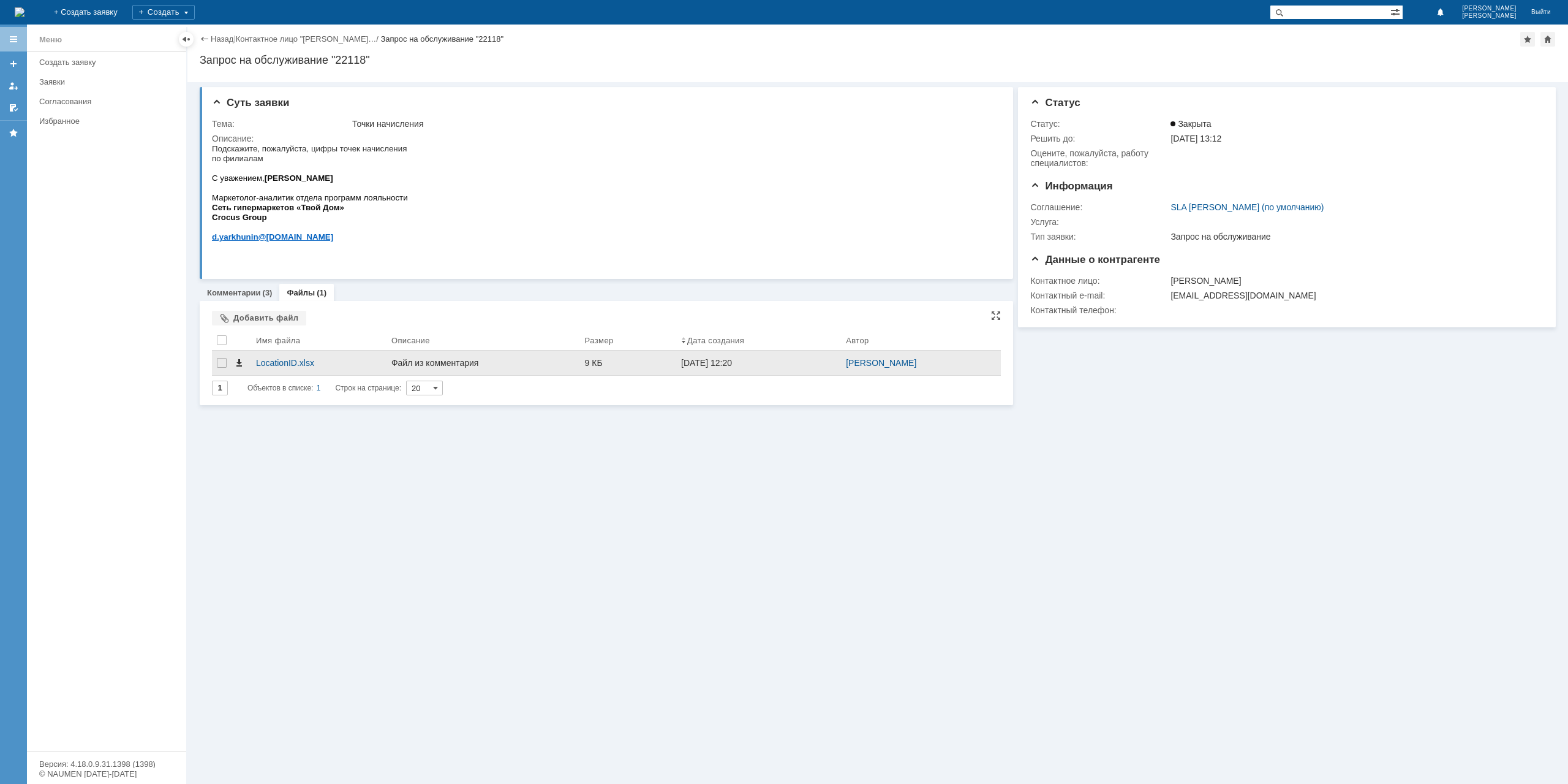
click at [240, 362] on span at bounding box center [239, 363] width 10 height 10
